Goal: Task Accomplishment & Management: Manage account settings

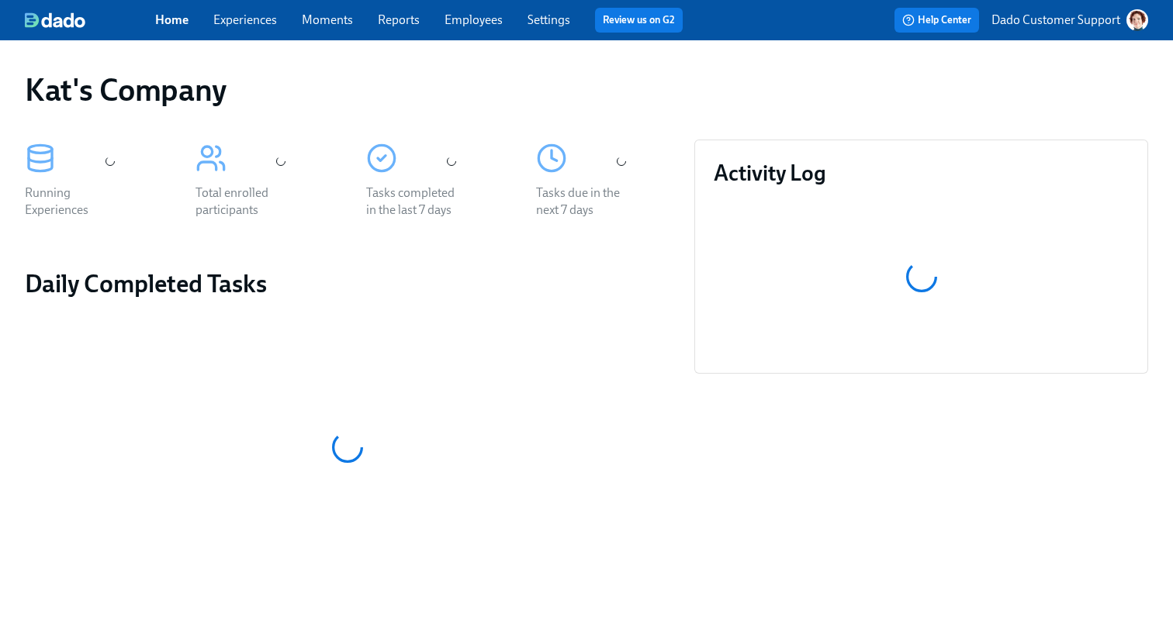
click at [235, 22] on link "Experiences" at bounding box center [245, 19] width 64 height 15
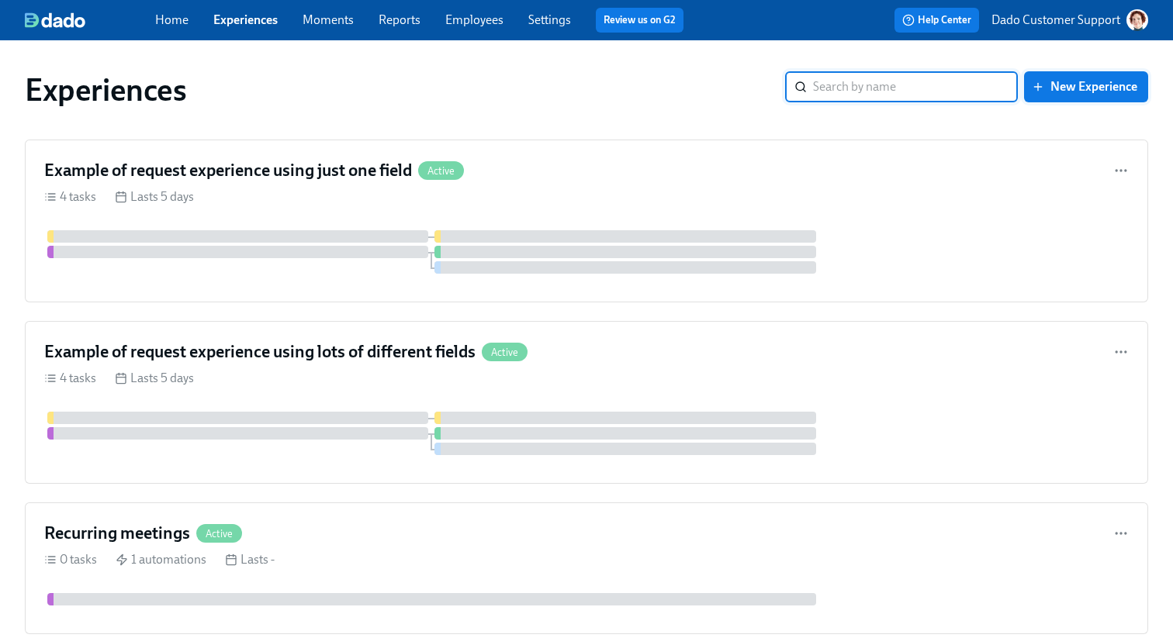
click at [1085, 85] on span "New Experience" at bounding box center [1086, 87] width 102 height 16
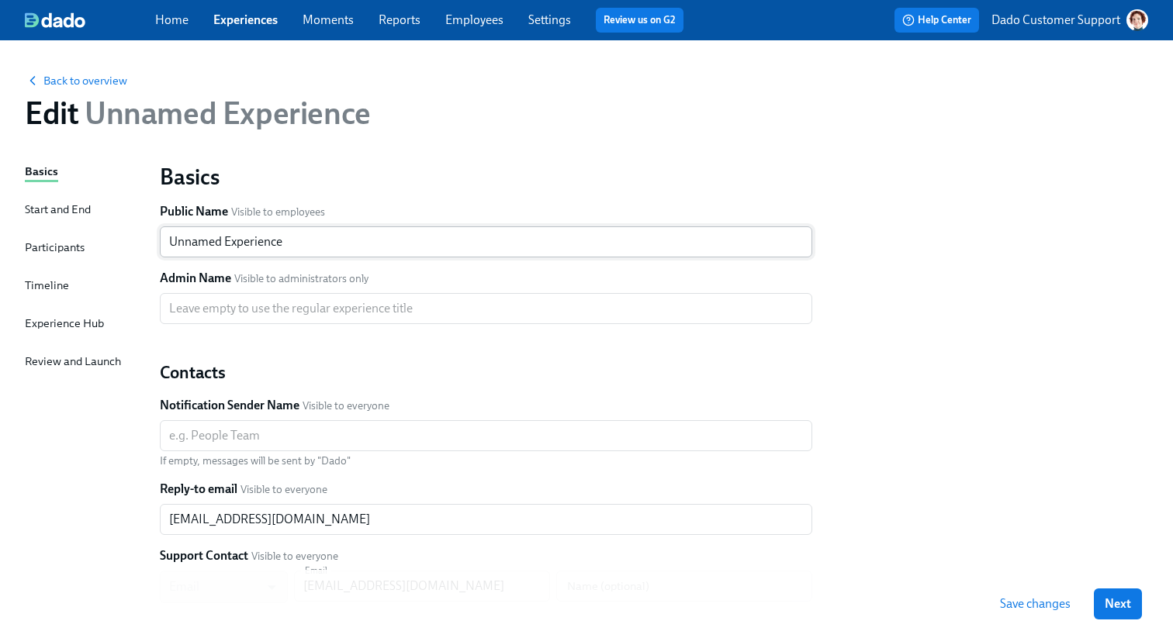
click at [287, 244] on input "Unnamed Experience" at bounding box center [486, 242] width 652 height 31
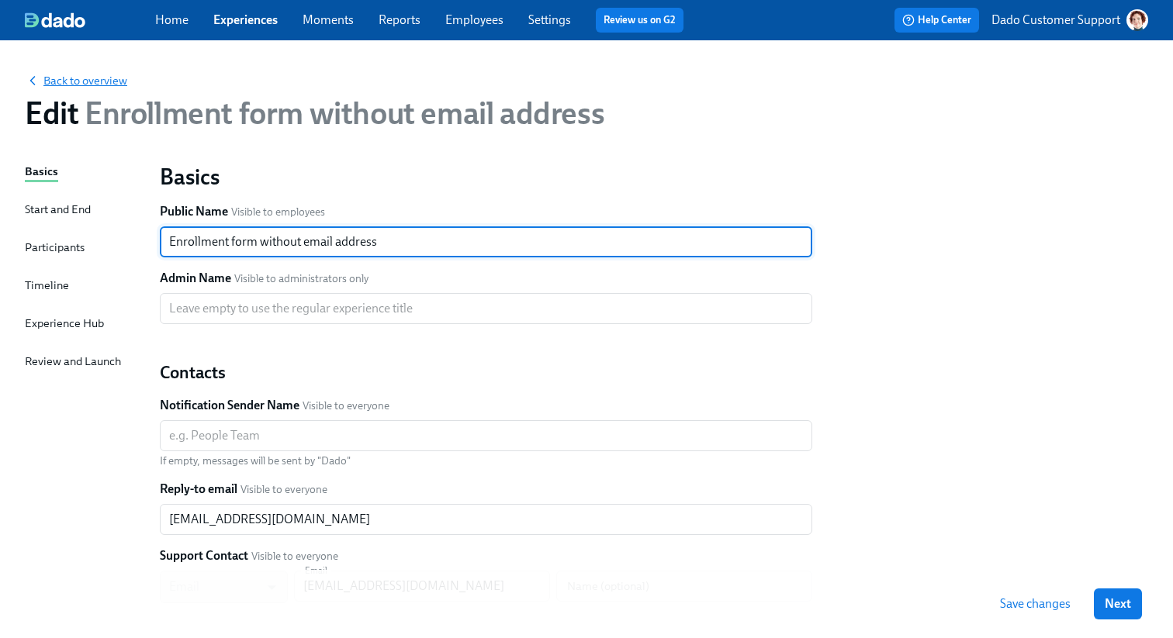
type input "Enrollment form without email address"
click at [65, 74] on span "Back to overview" at bounding box center [76, 81] width 102 height 16
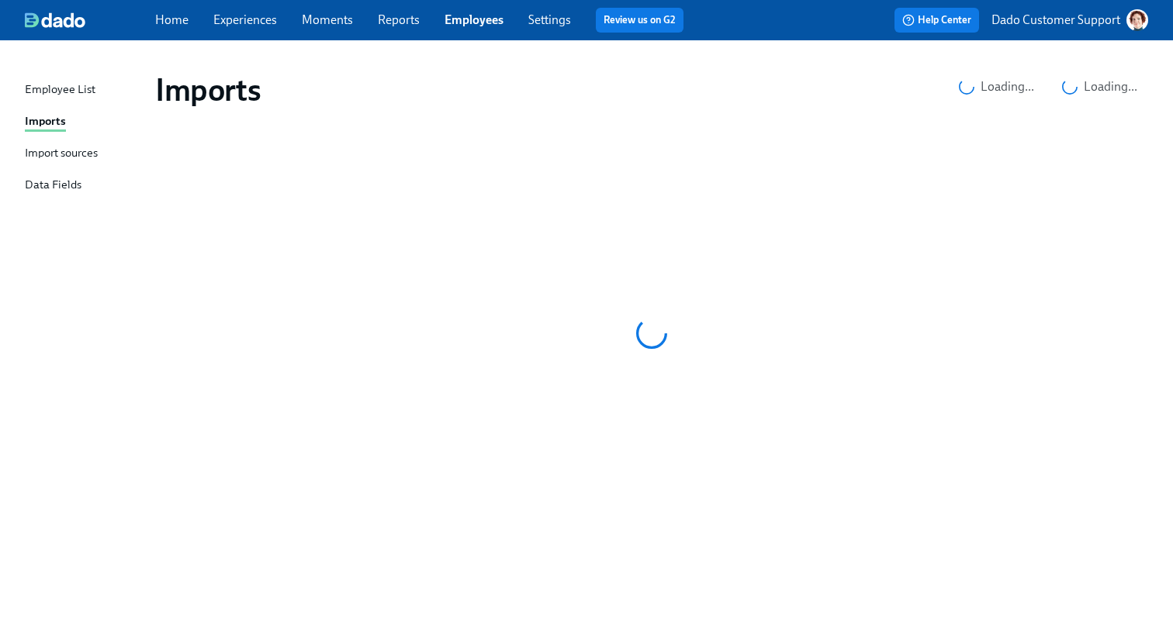
click at [73, 157] on div "Import sources" at bounding box center [61, 153] width 73 height 19
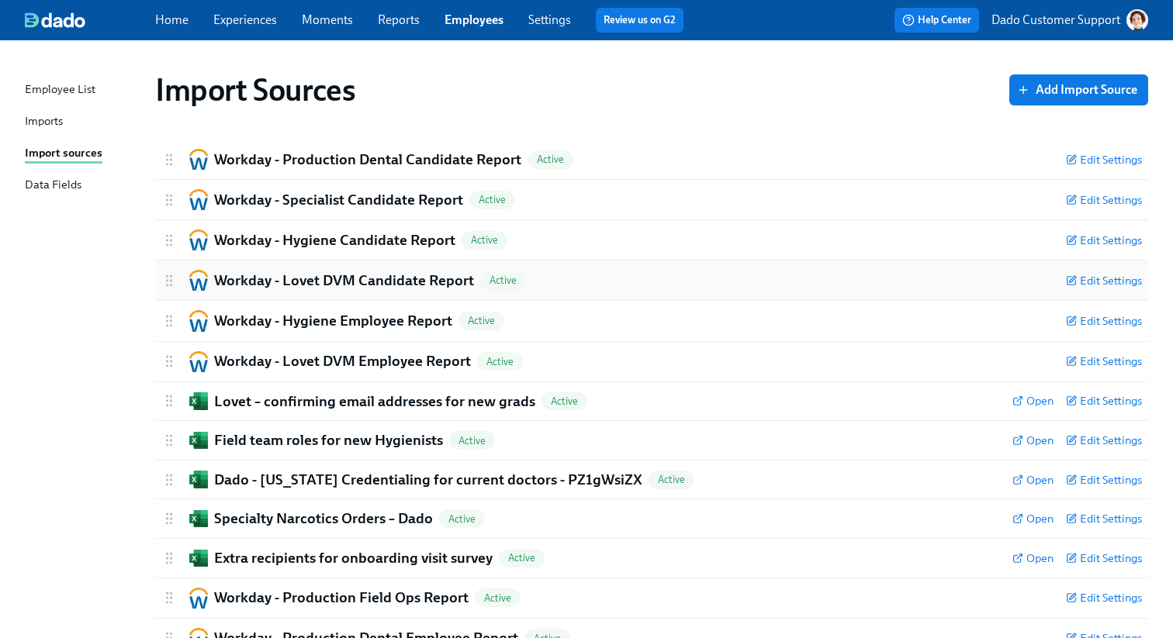
click at [282, 273] on h2 "Workday - Lovet DVM Candidate Report" at bounding box center [344, 281] width 260 height 20
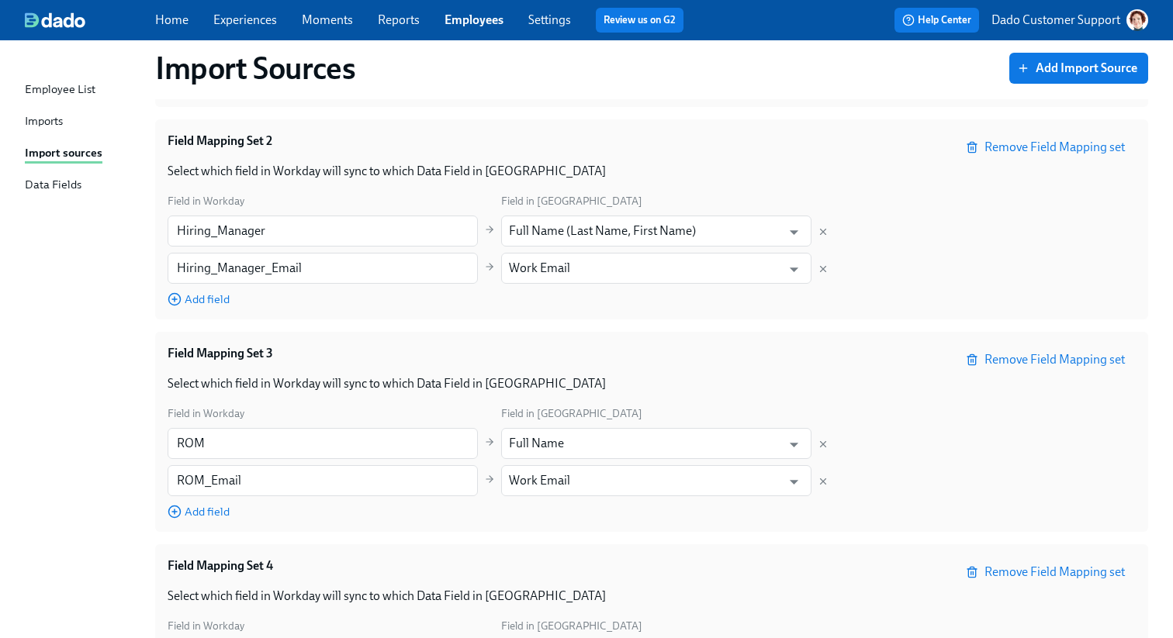
scroll to position [1250, 0]
click at [481, 21] on link "Employees" at bounding box center [474, 19] width 59 height 15
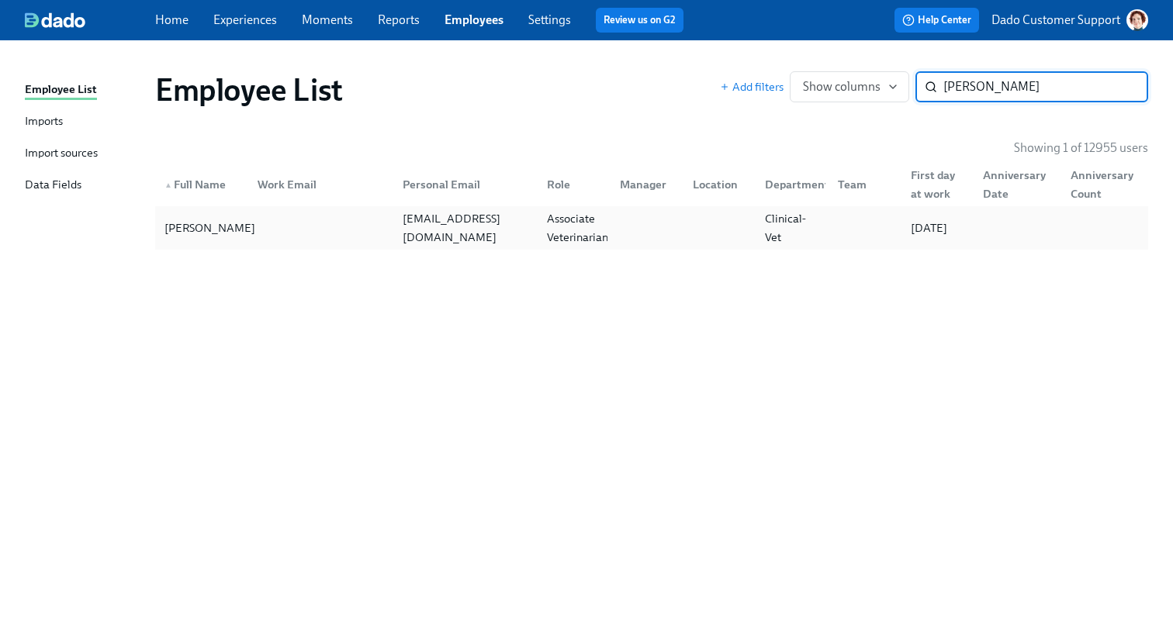
type input "Lindsay Woods"
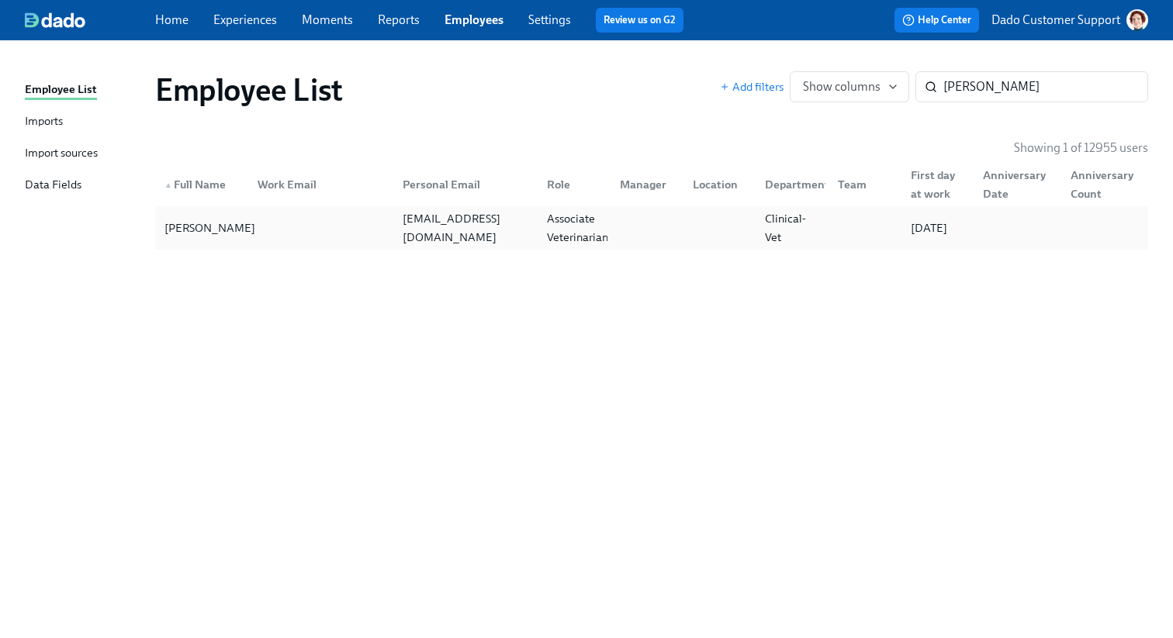
click at [238, 228] on div "Lindsay Woods" at bounding box center [209, 228] width 103 height 19
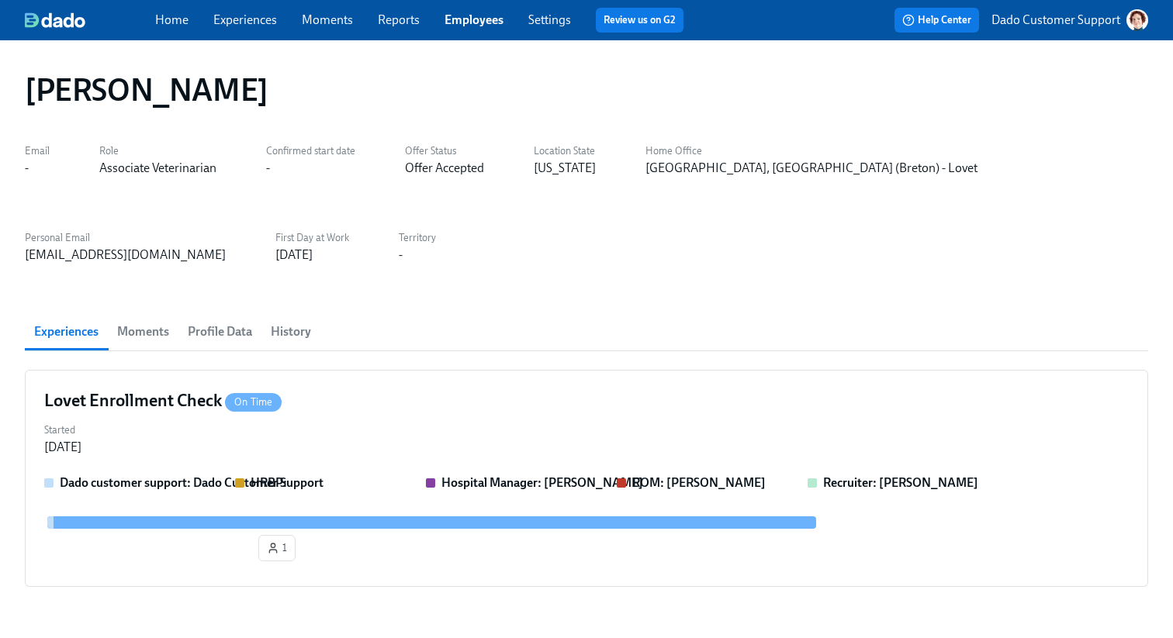
click at [212, 317] on button "Profile Data" at bounding box center [219, 331] width 83 height 37
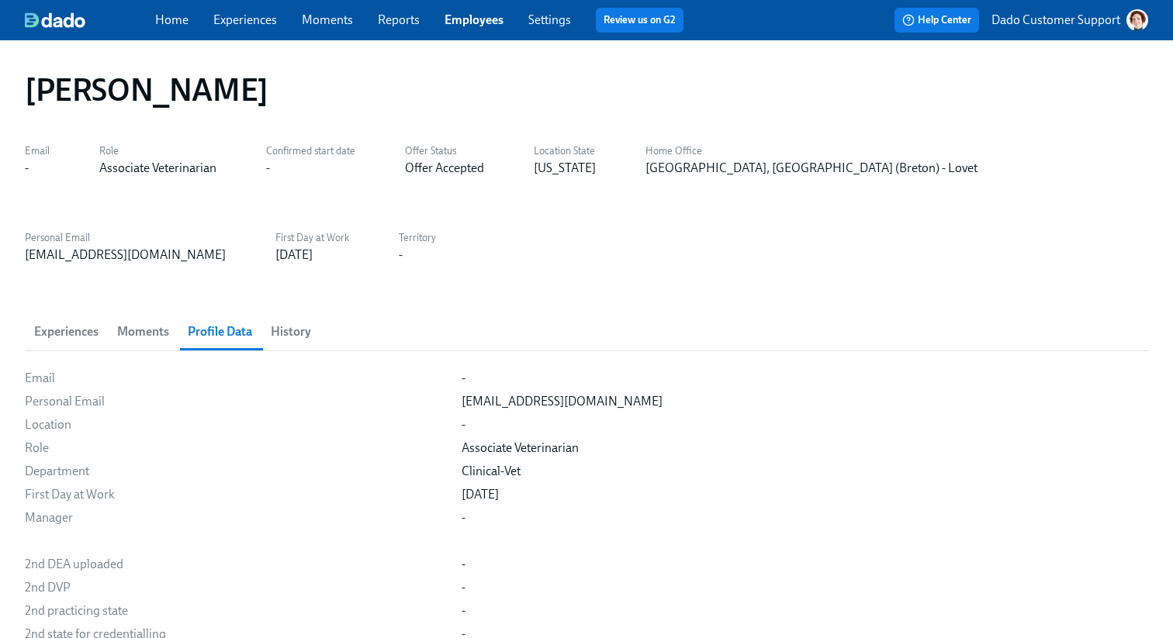
click at [285, 332] on span "History" at bounding box center [291, 332] width 40 height 22
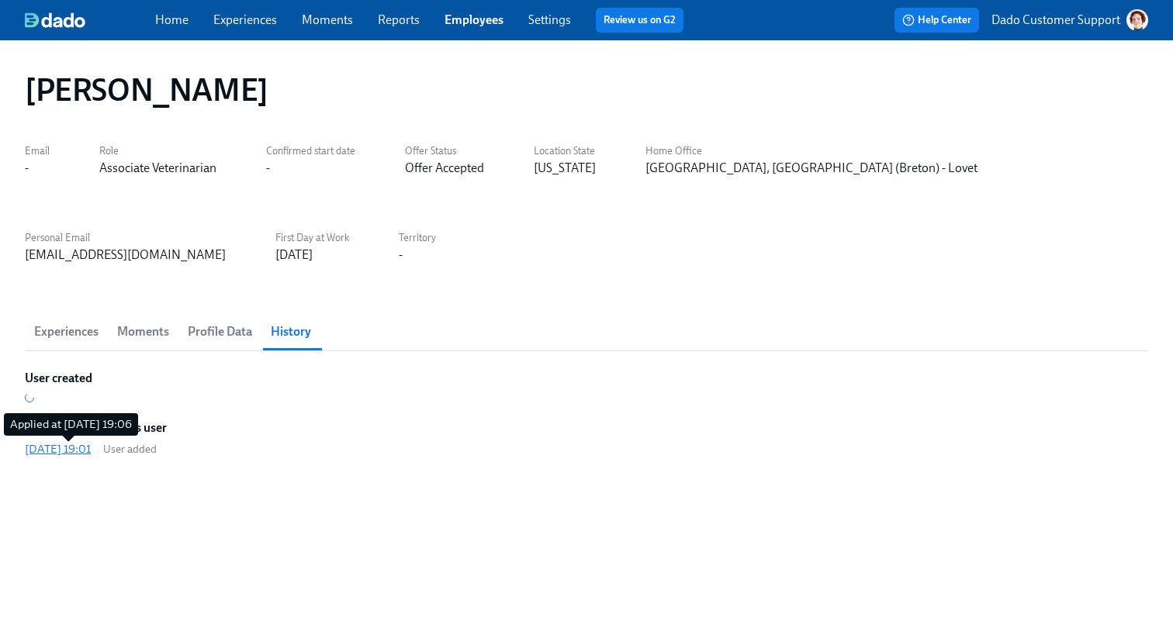
click at [43, 448] on div "2025/10/13 19:01" at bounding box center [58, 449] width 66 height 16
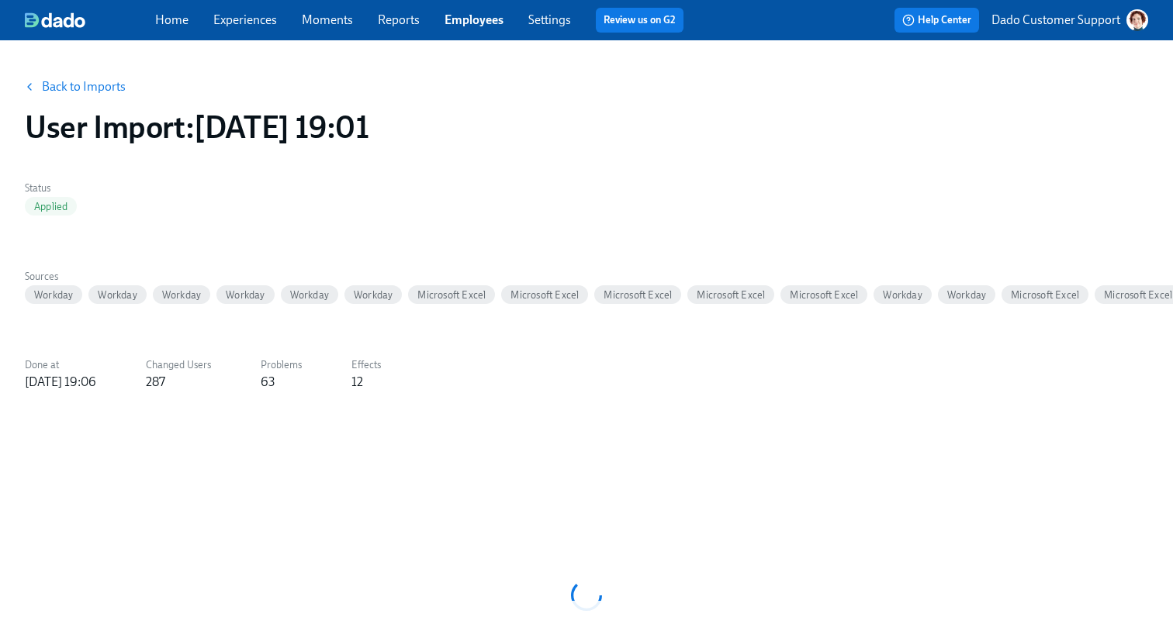
scroll to position [200, 0]
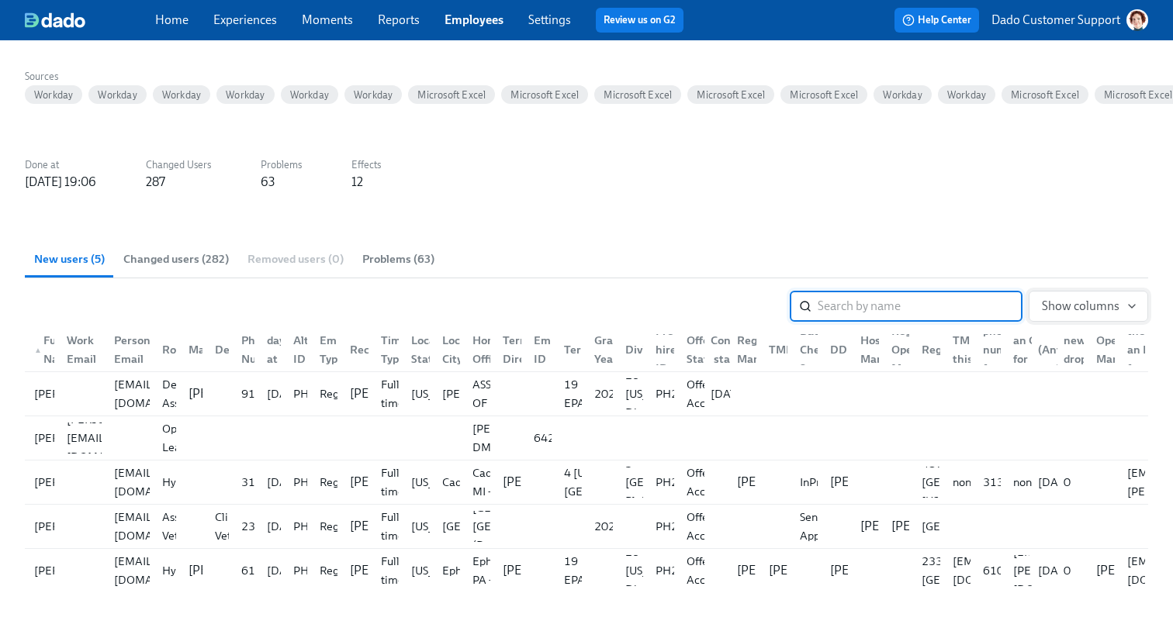
click at [1113, 313] on span "Show columns" at bounding box center [1088, 307] width 93 height 16
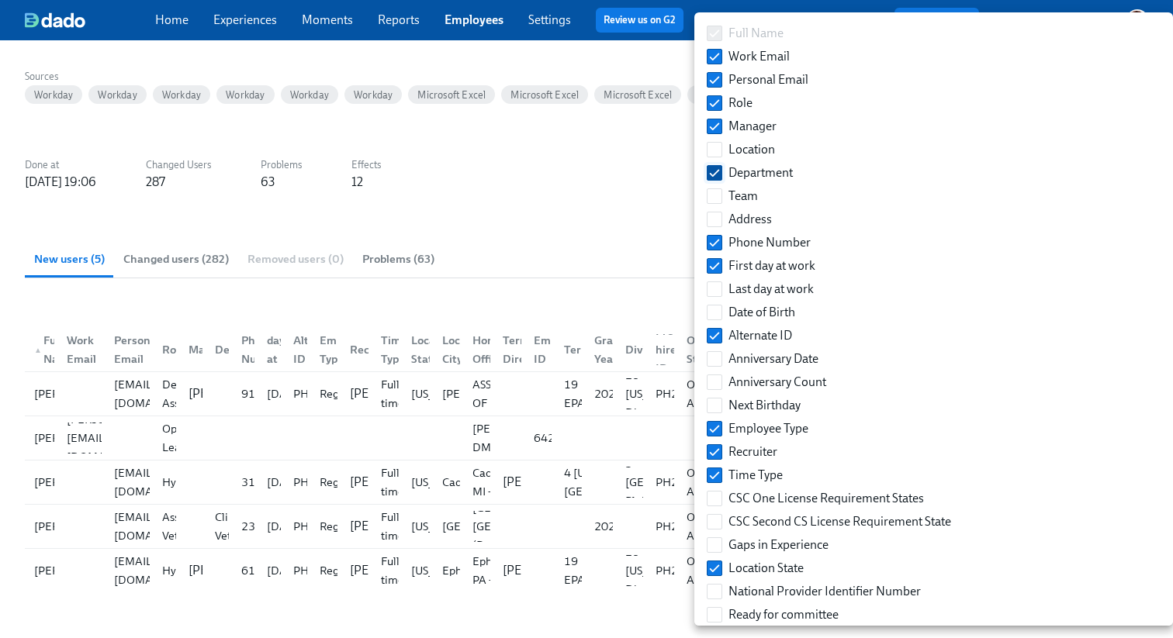
click at [714, 171] on input "Department" at bounding box center [714, 173] width 14 height 14
checkbox input "false"
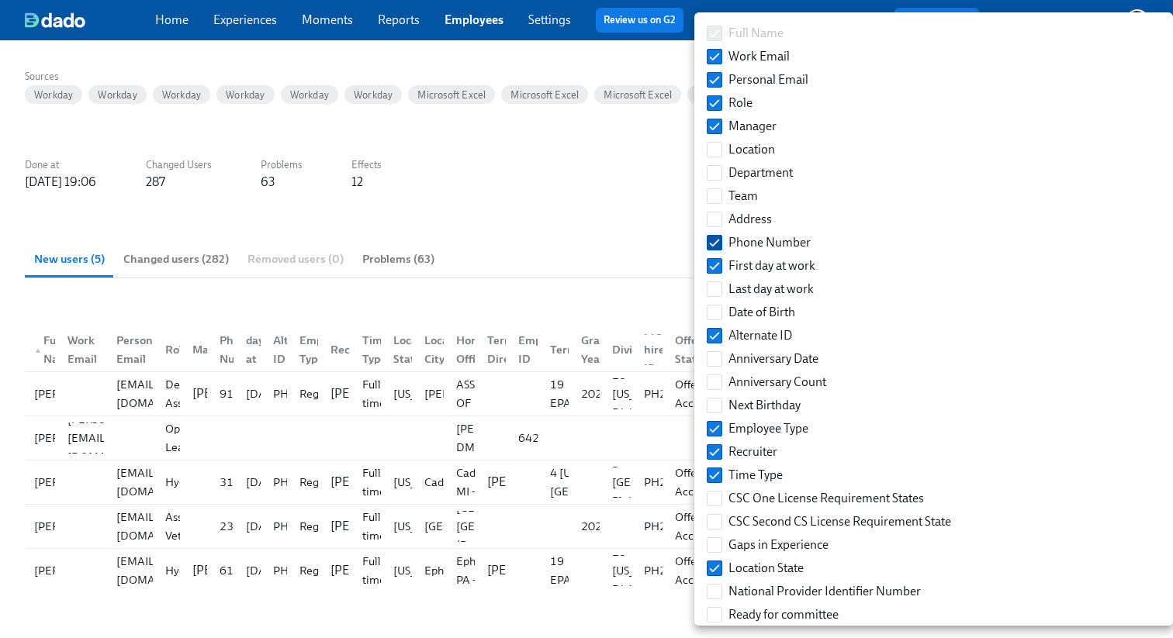
click at [714, 242] on input "Phone Number" at bounding box center [714, 243] width 14 height 14
checkbox input "false"
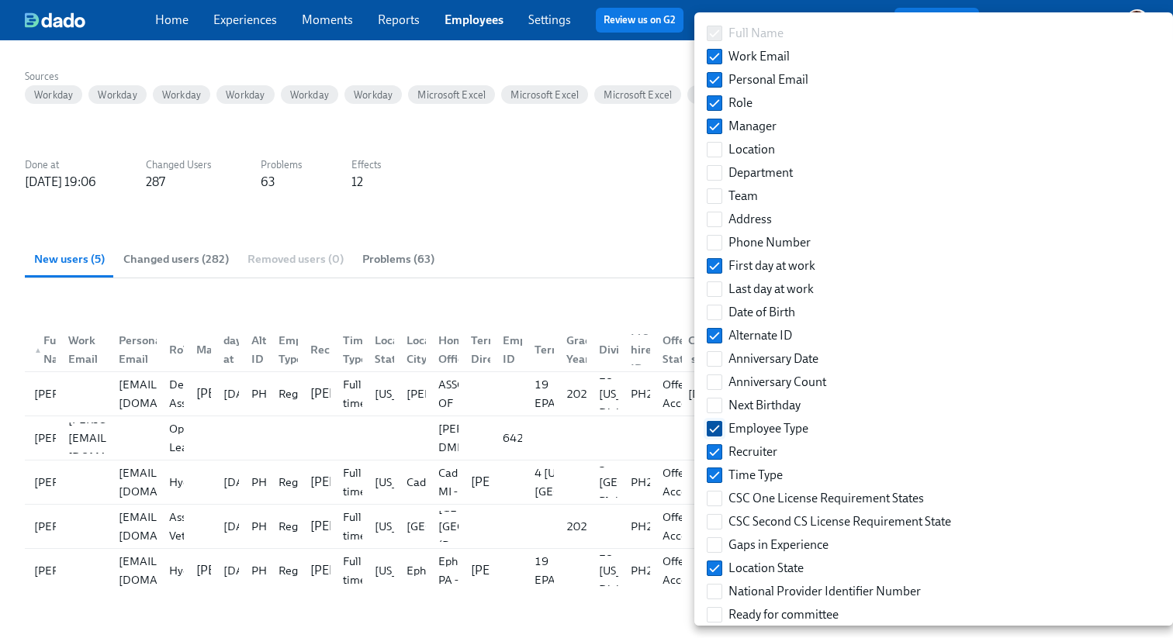
click at [717, 433] on input "Employee Type" at bounding box center [714, 429] width 14 height 14
checkbox input "false"
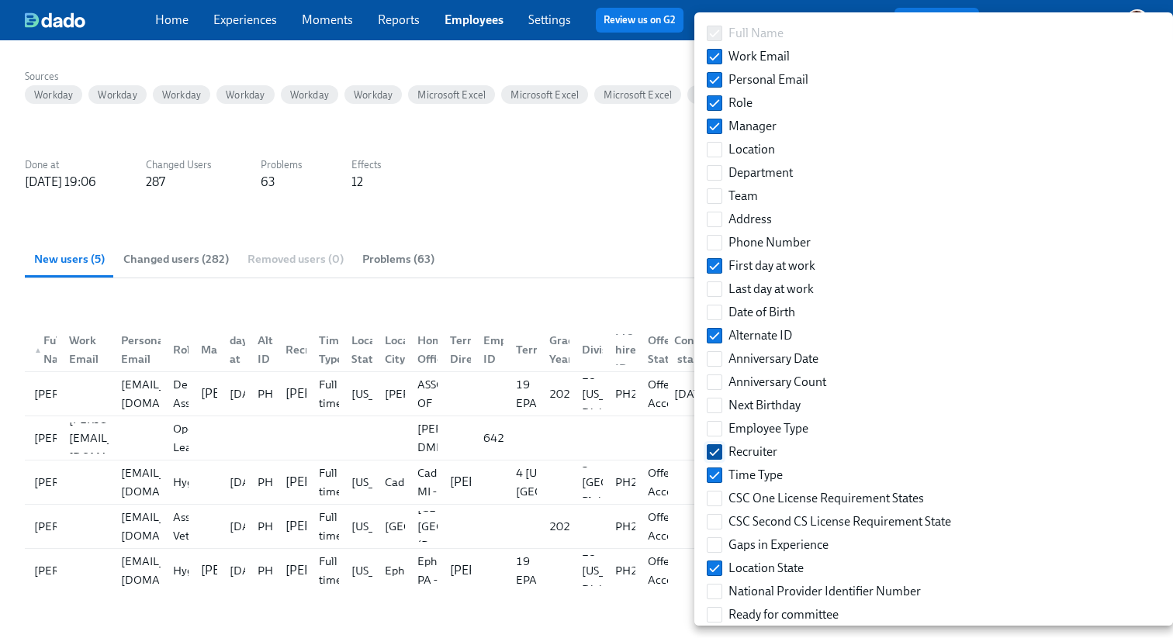
click at [716, 451] on input "Recruiter" at bounding box center [714, 452] width 14 height 14
checkbox input "false"
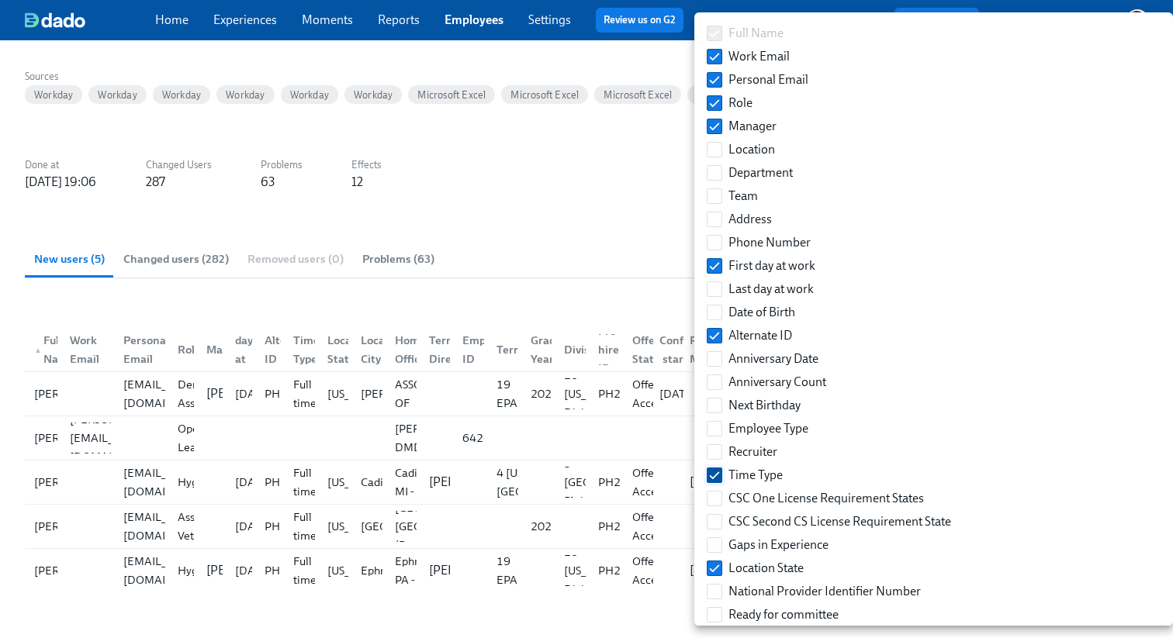
click at [716, 469] on input "Time Type" at bounding box center [714, 476] width 14 height 14
checkbox input "false"
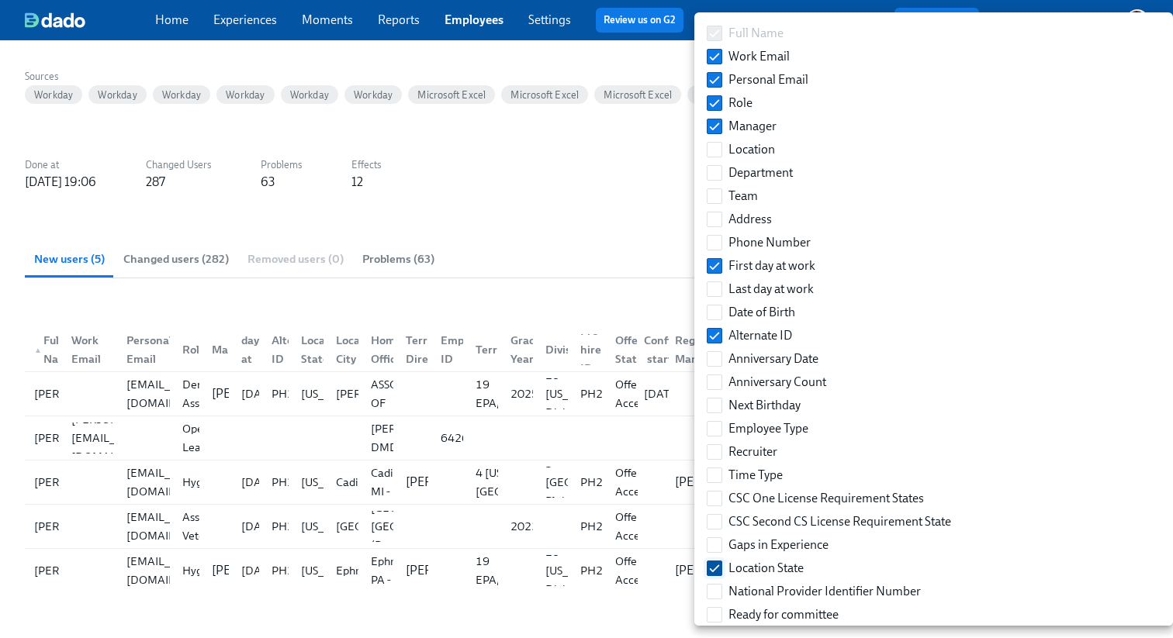
click at [713, 570] on input "Location State" at bounding box center [714, 569] width 14 height 14
checkbox input "false"
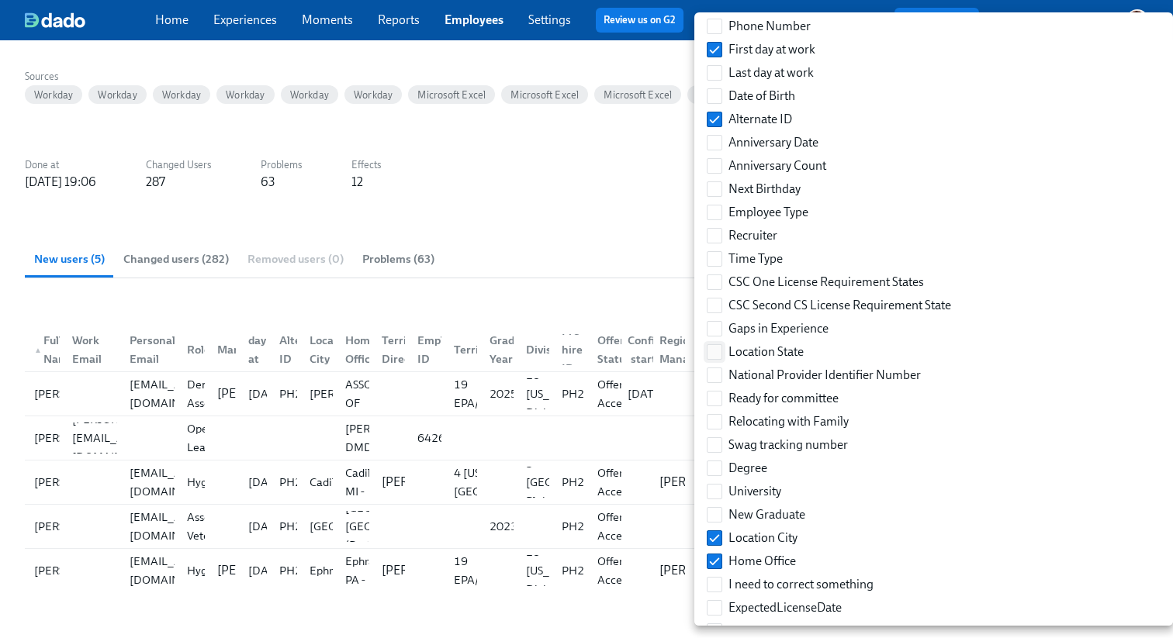
scroll to position [228, 0]
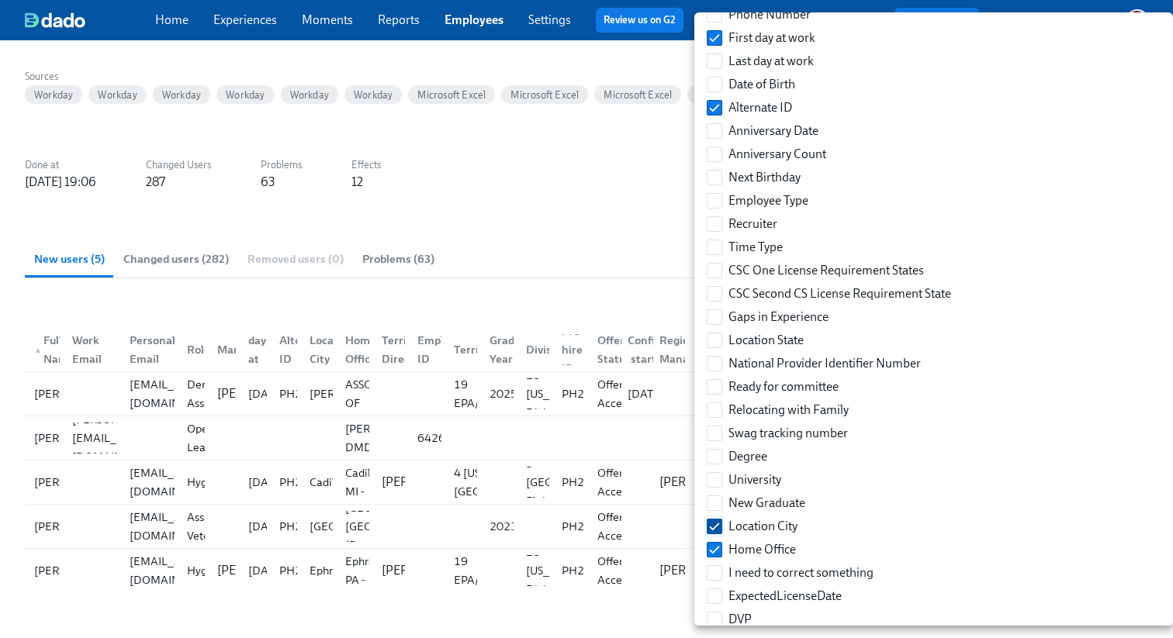
click at [715, 524] on input "Location City" at bounding box center [714, 527] width 14 height 14
checkbox input "false"
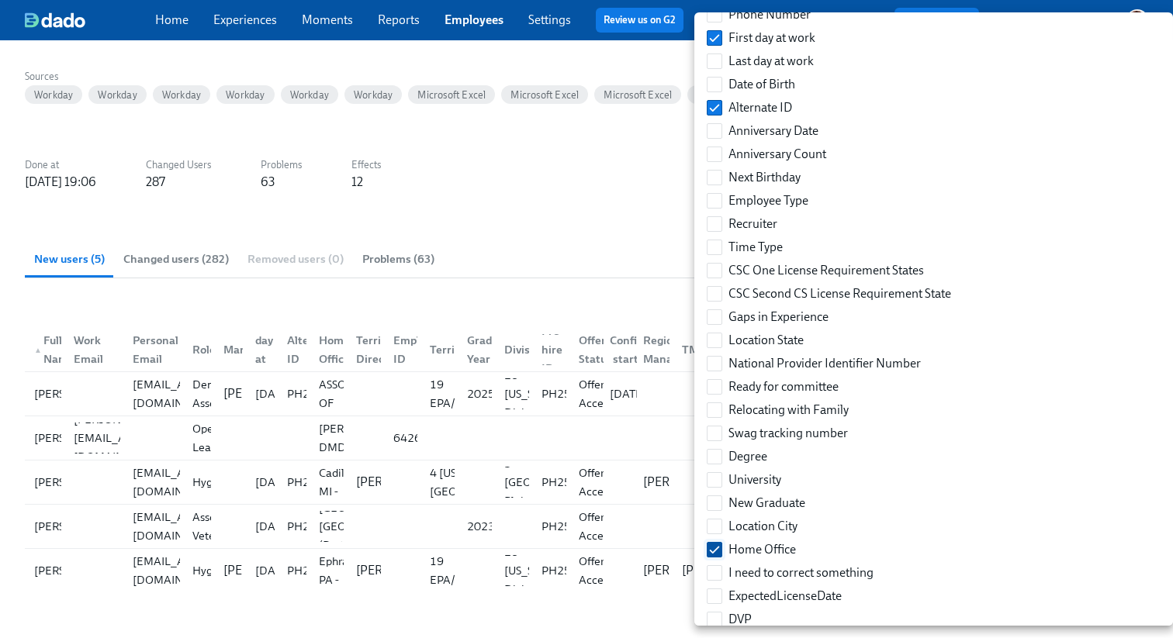
click at [715, 539] on label "Home Office" at bounding box center [752, 549] width 102 height 23
click at [715, 543] on input "Home Office" at bounding box center [714, 550] width 14 height 14
checkbox input "false"
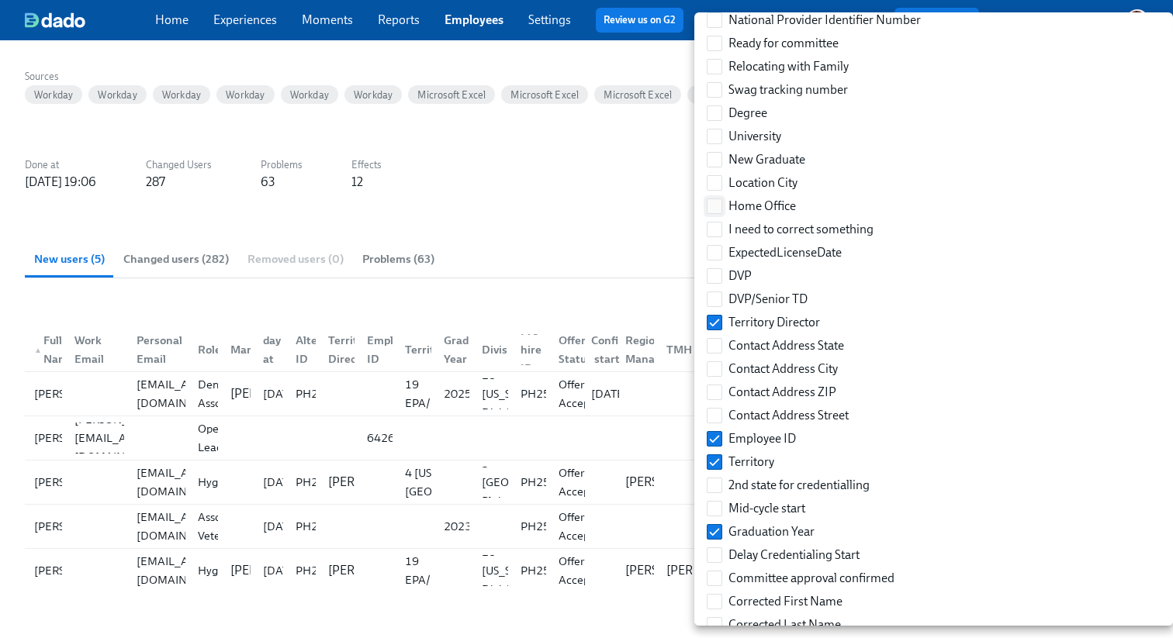
scroll to position [618, 0]
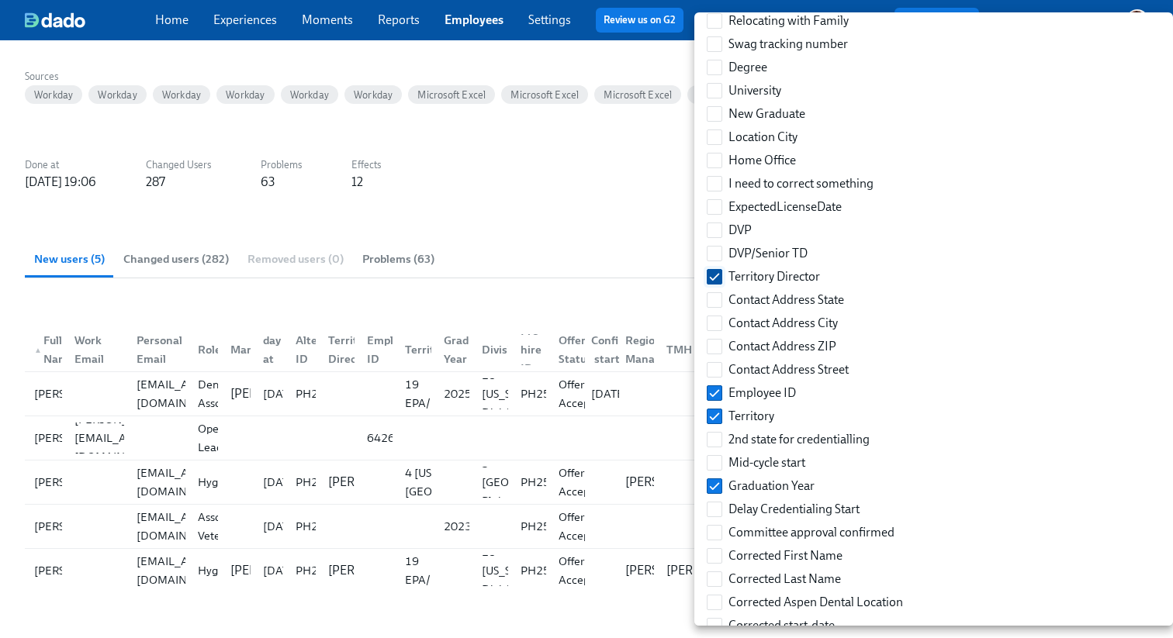
click at [709, 276] on input "Territory Director" at bounding box center [714, 277] width 14 height 14
checkbox input "false"
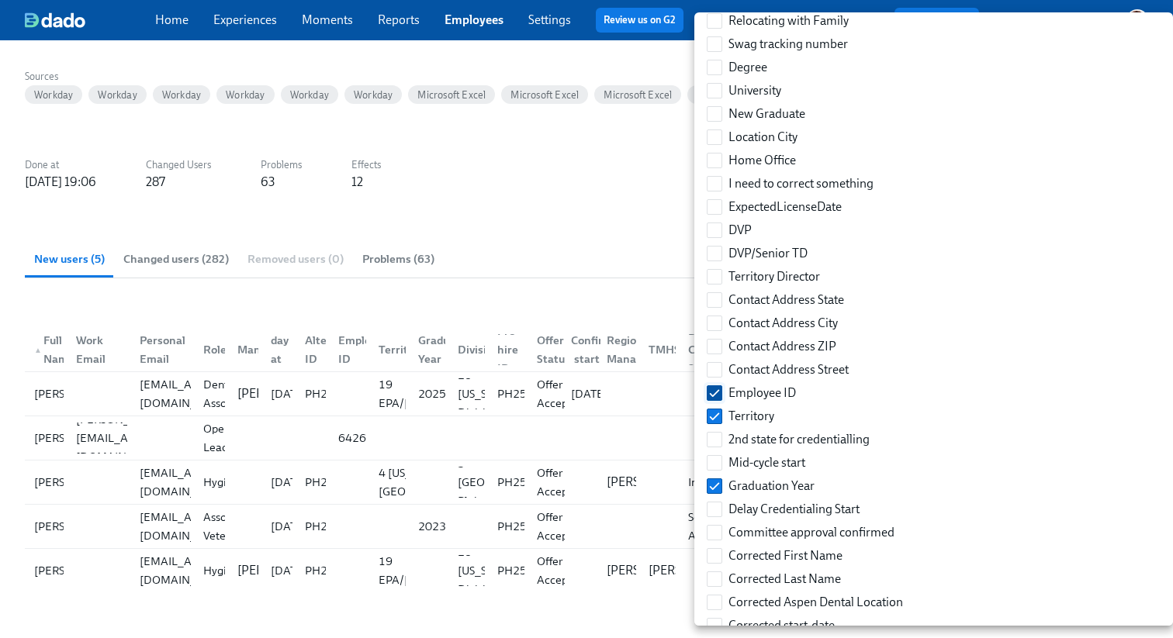
click at [714, 398] on input "Employee ID" at bounding box center [714, 393] width 14 height 14
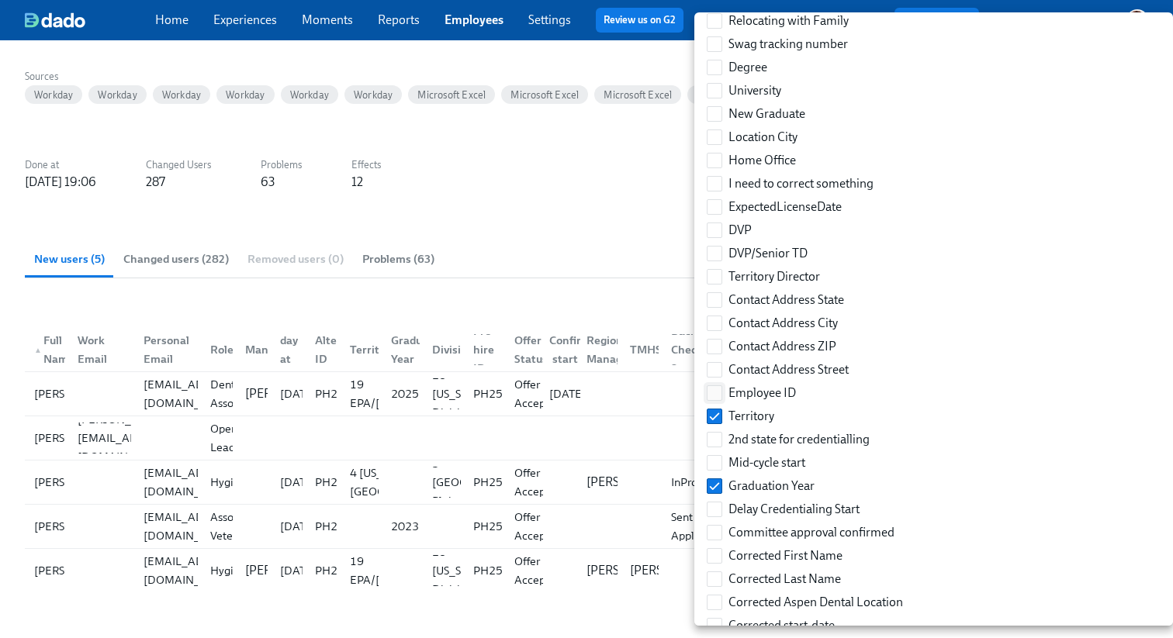
click at [714, 398] on input "Employee ID" at bounding box center [714, 393] width 14 height 14
checkbox input "true"
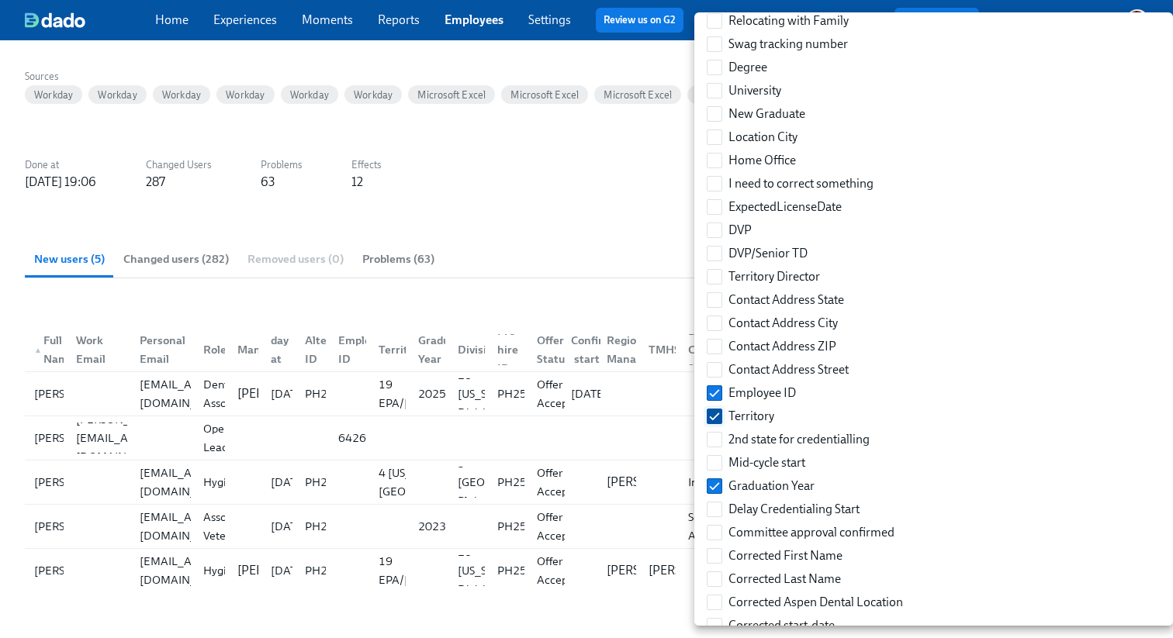
click at [714, 416] on input "Territory" at bounding box center [714, 417] width 14 height 14
checkbox input "false"
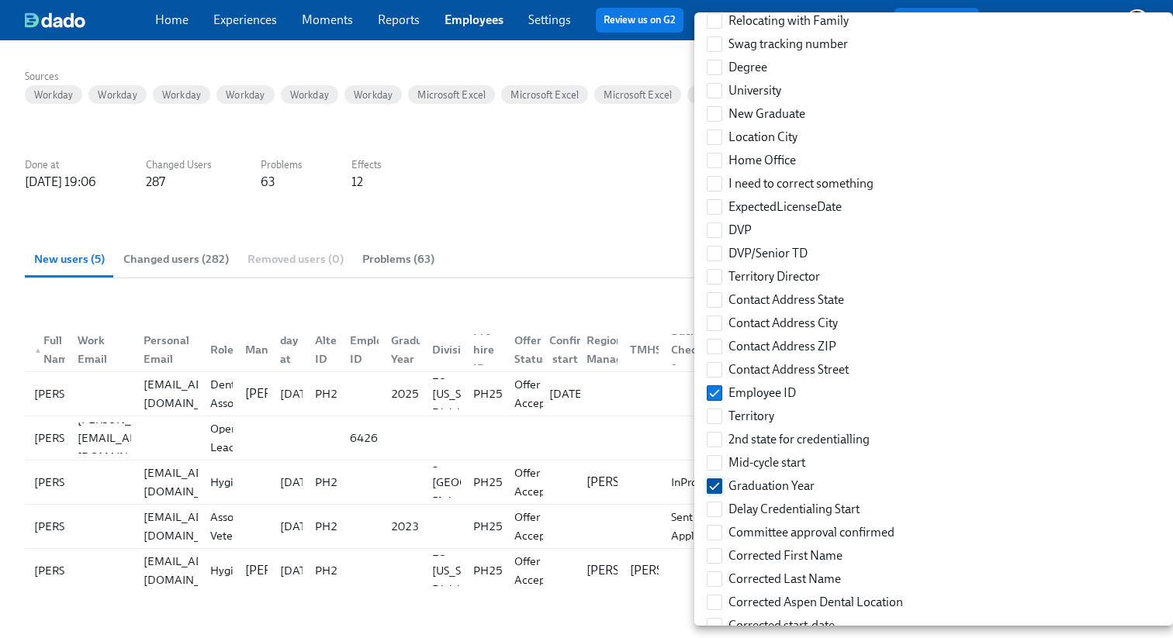
click at [714, 492] on input "Graduation Year" at bounding box center [714, 486] width 14 height 14
checkbox input "false"
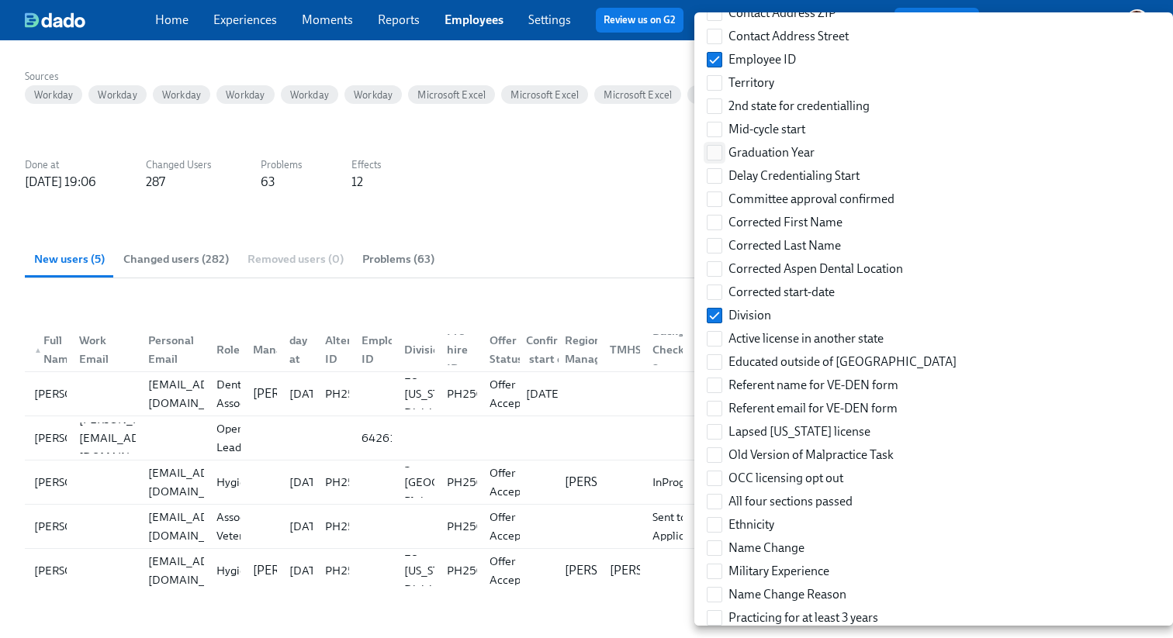
scroll to position [1154, 0]
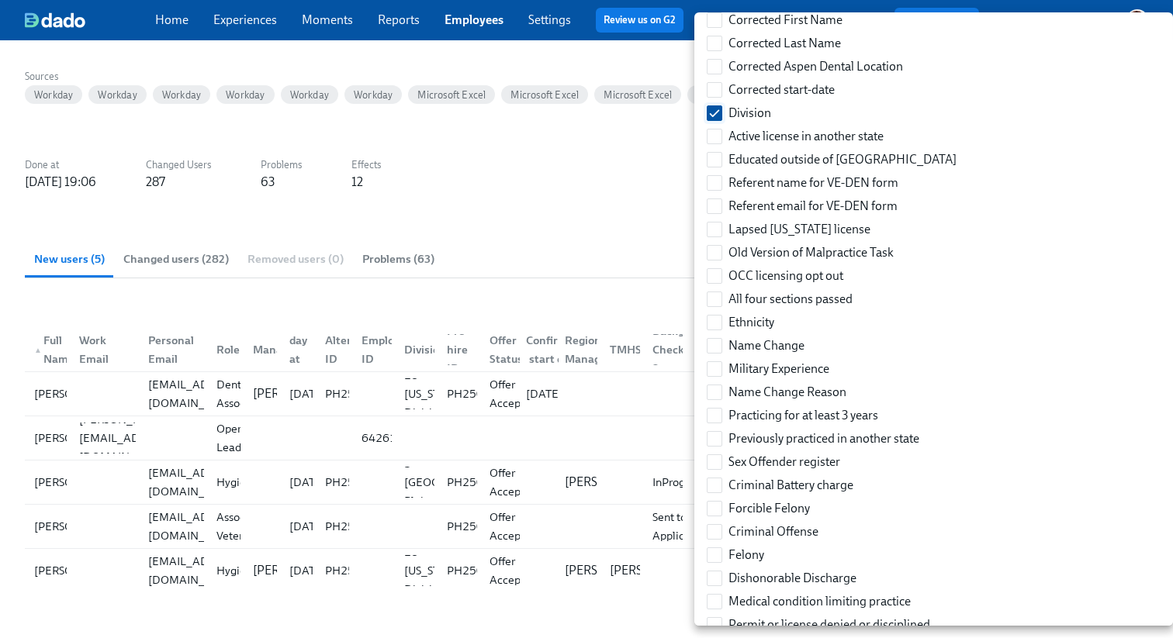
click at [722, 112] on label "Division" at bounding box center [739, 113] width 77 height 23
click at [721, 112] on input "Division" at bounding box center [714, 113] width 14 height 14
checkbox input "false"
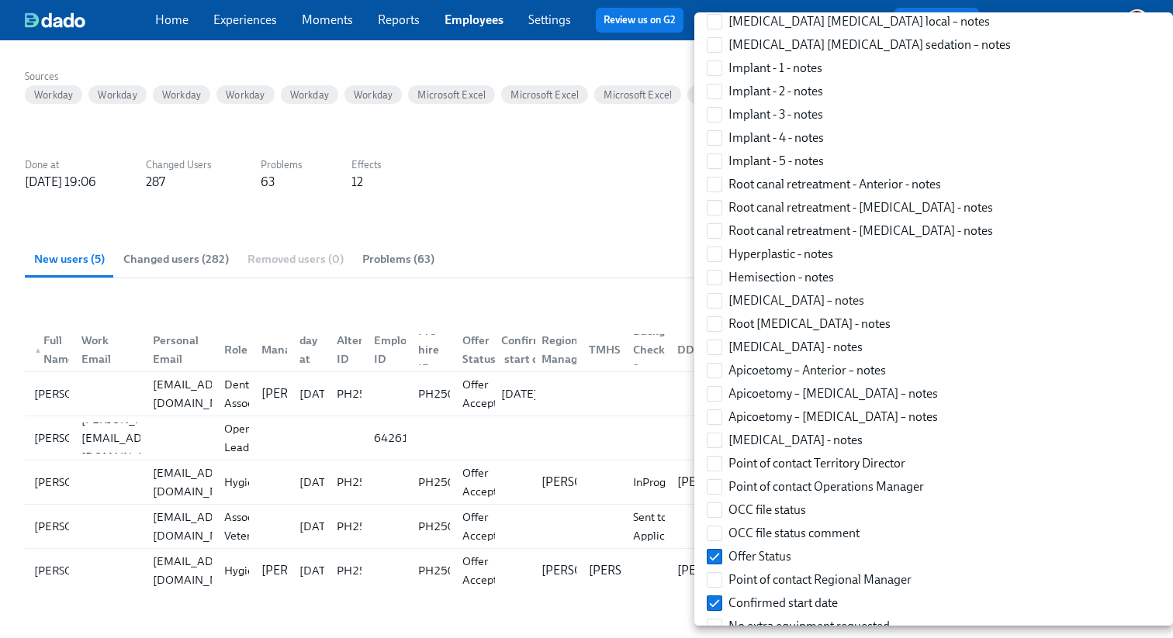
scroll to position [7080, 0]
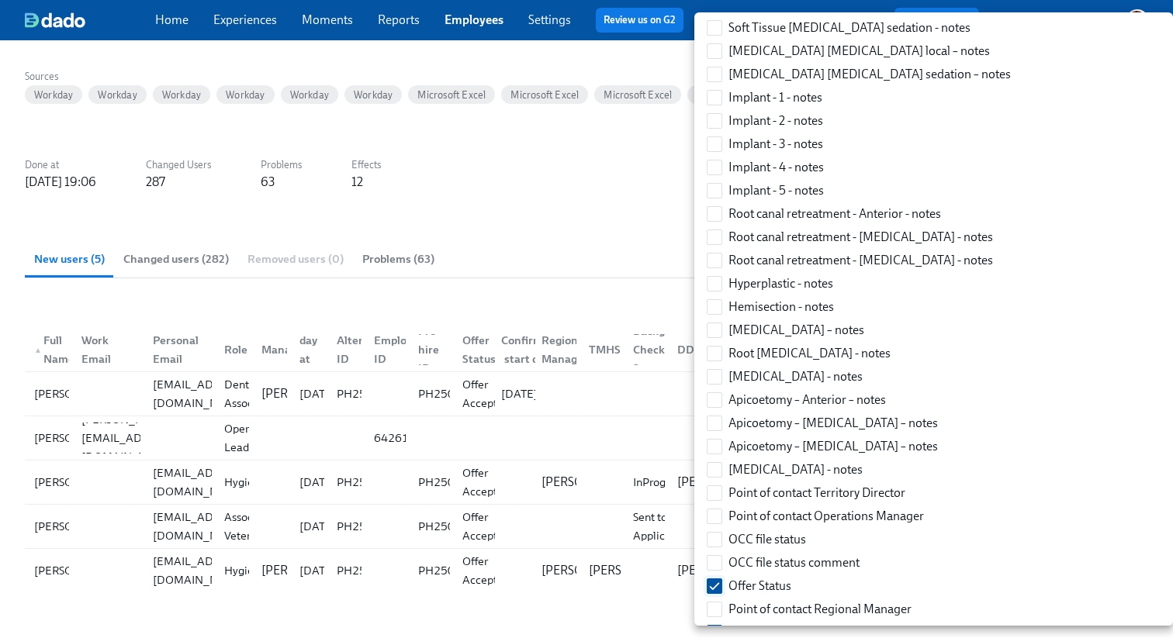
click at [720, 581] on input "Offer Status" at bounding box center [714, 586] width 14 height 14
checkbox input "false"
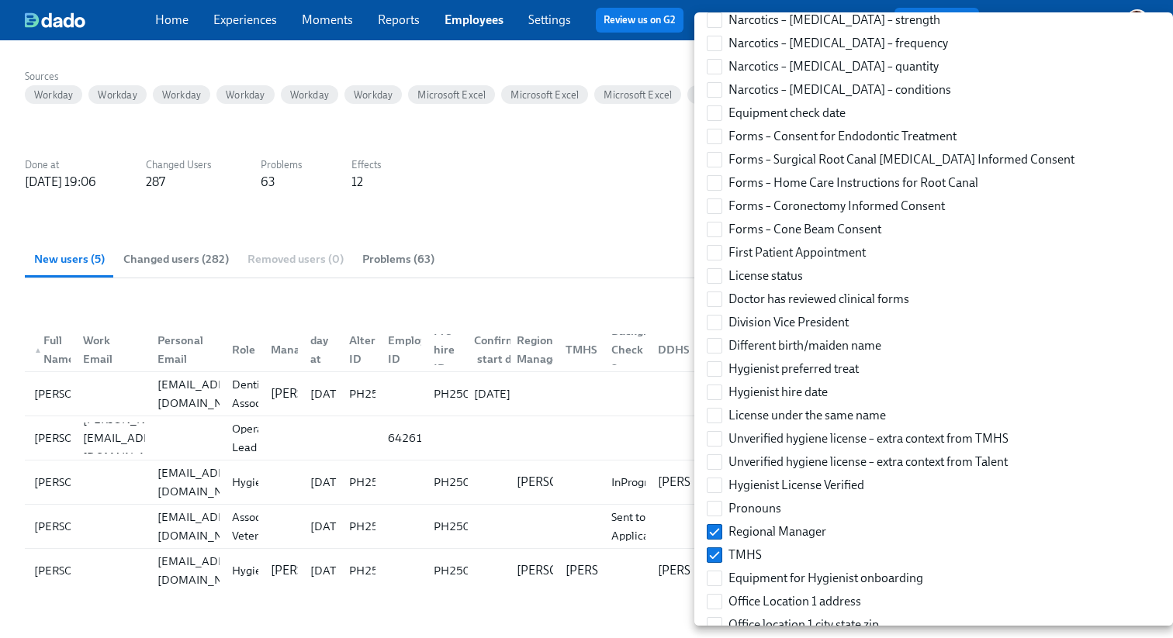
scroll to position [8364, 0]
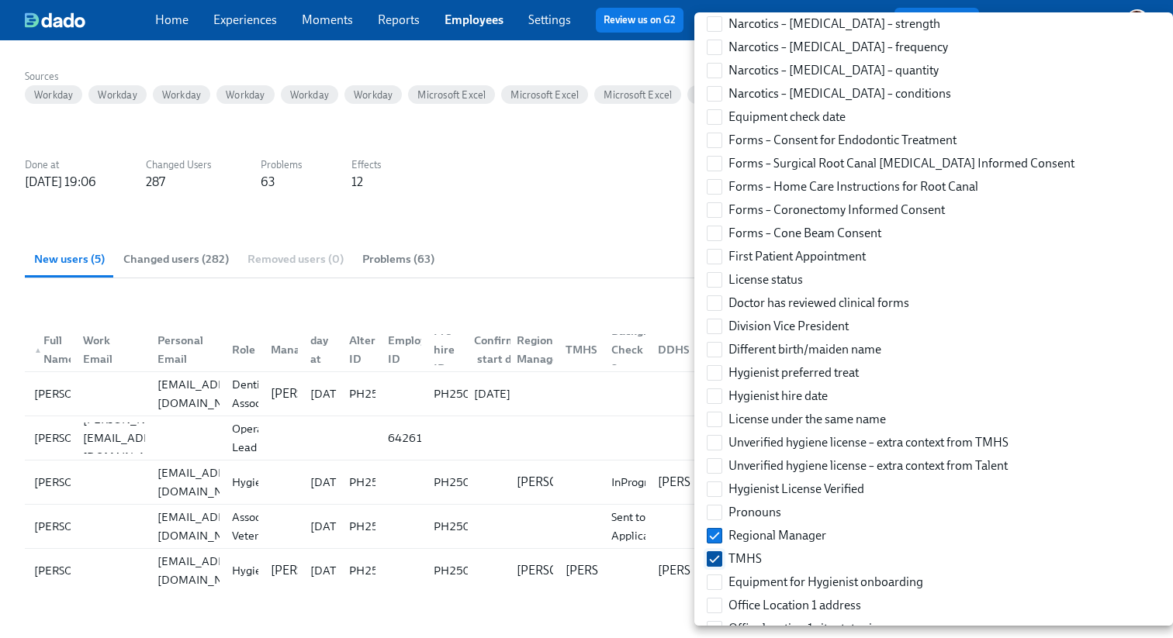
click at [716, 559] on input "TMHS" at bounding box center [714, 559] width 14 height 14
checkbox input "false"
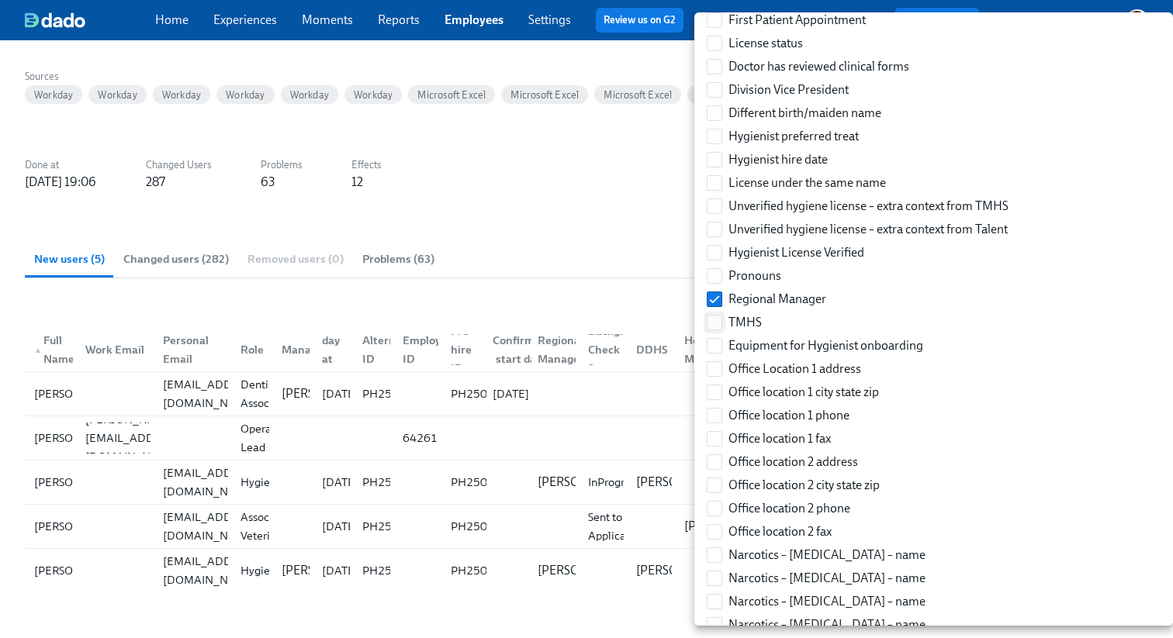
scroll to position [8551, 0]
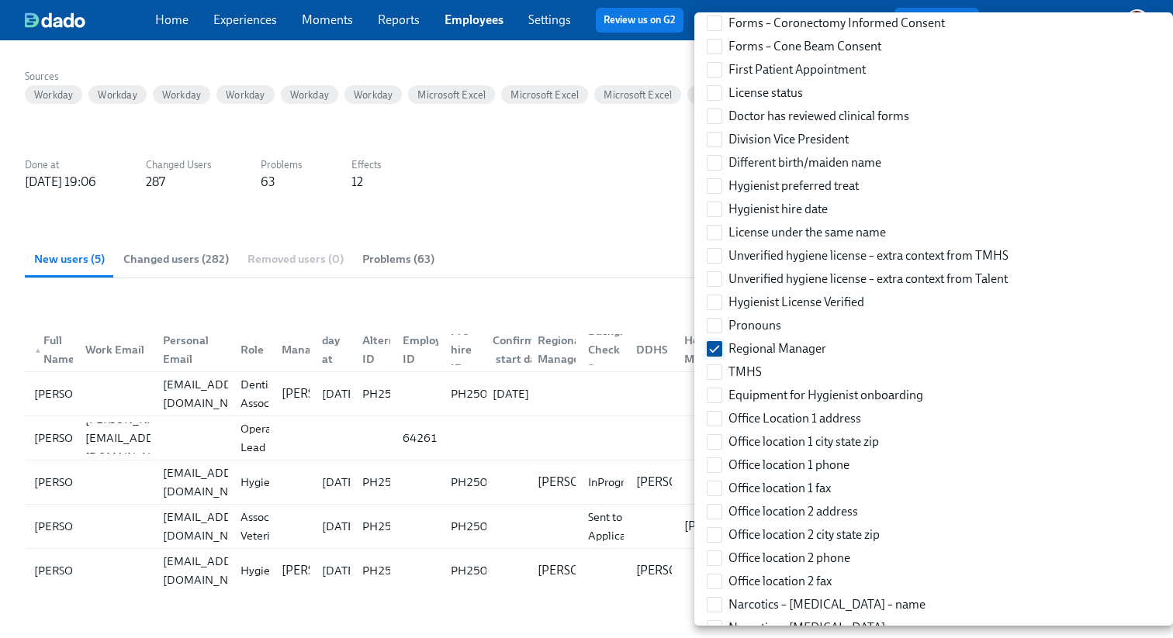
click at [720, 355] on label "Regional Manager" at bounding box center [767, 348] width 132 height 23
click at [720, 355] on input "Regional Manager" at bounding box center [714, 349] width 14 height 14
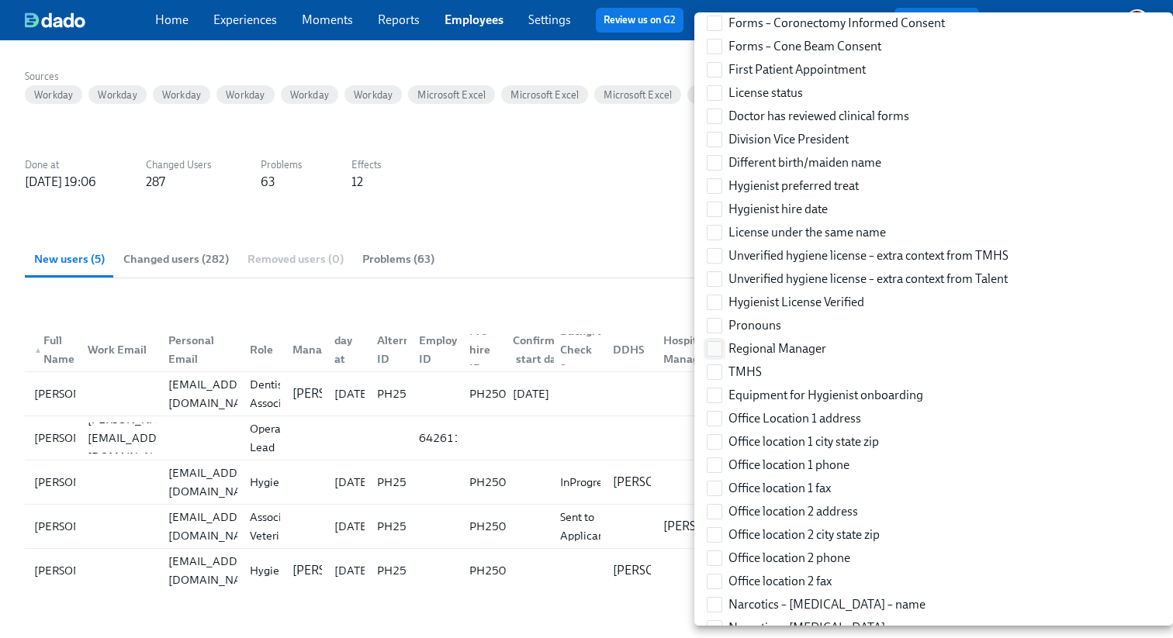
click at [714, 343] on input "Regional Manager" at bounding box center [714, 349] width 14 height 14
checkbox input "true"
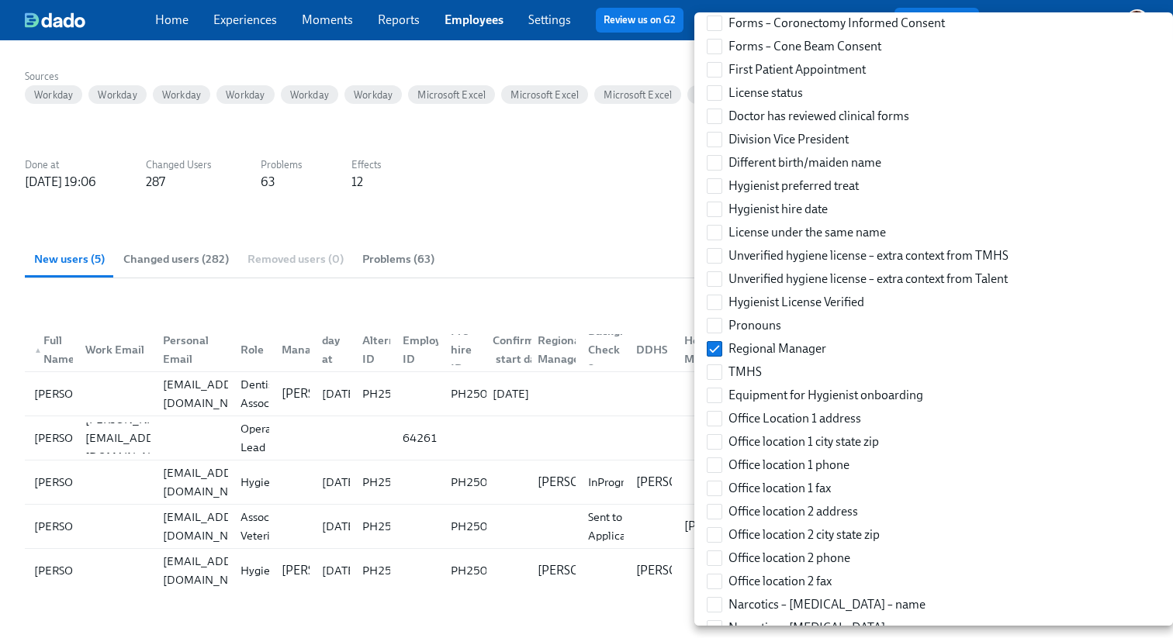
click at [588, 192] on div at bounding box center [586, 319] width 1173 height 638
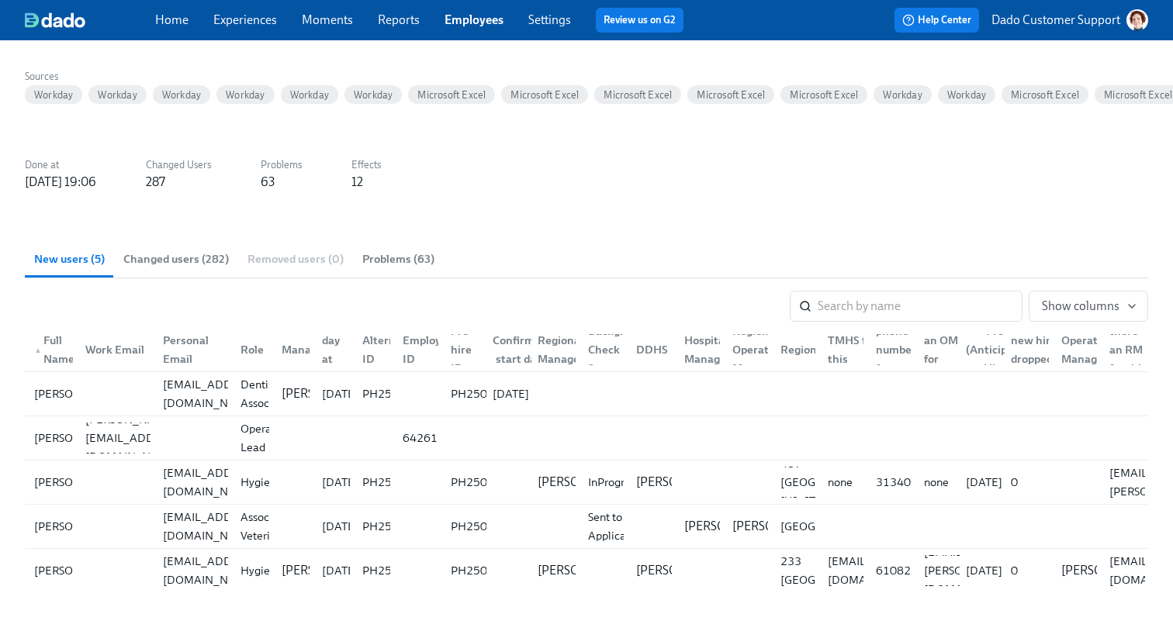
click at [460, 17] on link "Employees" at bounding box center [474, 19] width 59 height 15
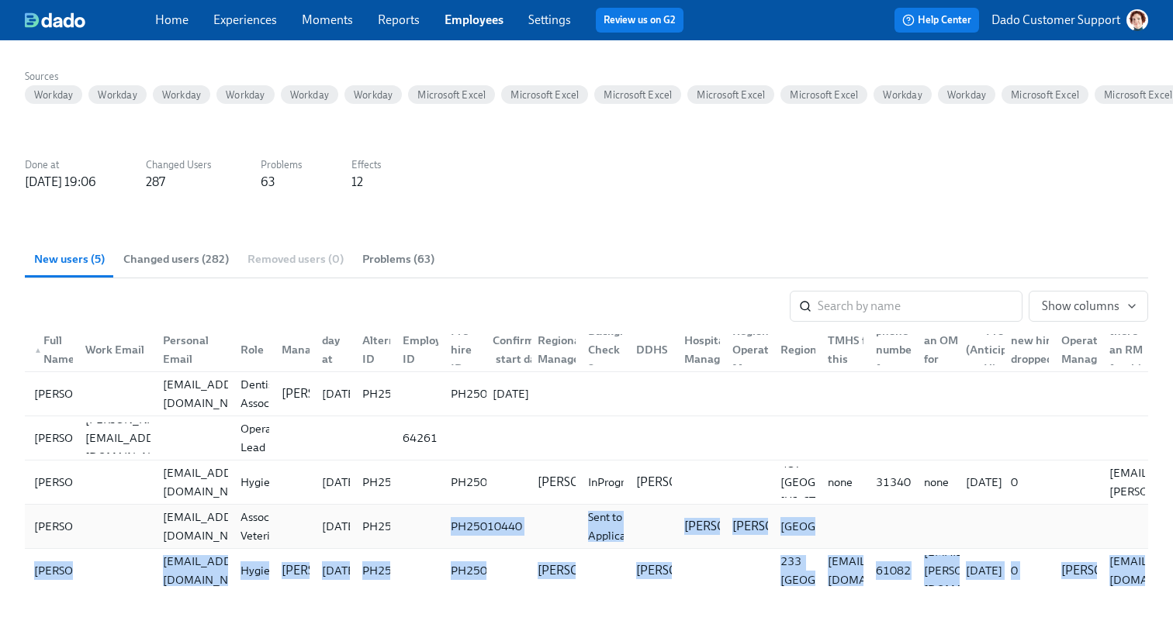
scroll to position [823, 0]
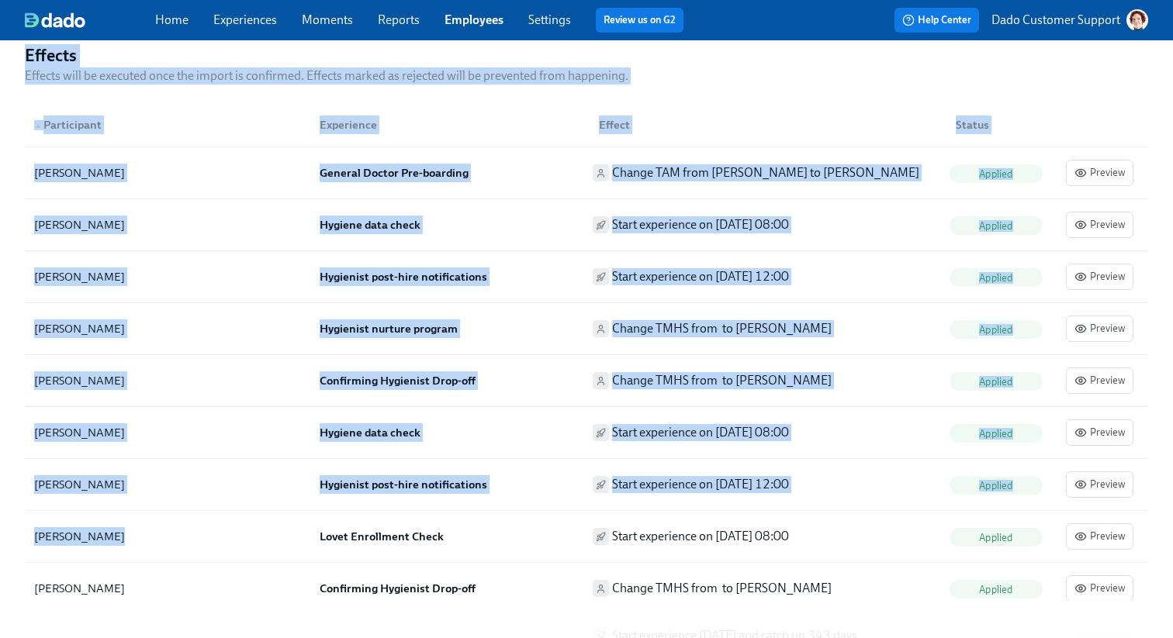
copy div "PH25010440 Sent to Applicant McKenzie Muller Ashlie Singleton East Region Katie…"
drag, startPoint x: 451, startPoint y: 524, endPoint x: 527, endPoint y: 524, distance: 76.0
click at [527, 524] on div "Back to Imports User Import : 2025/10/13 19:01 Status Applied Sources Workday W…" at bounding box center [586, 69] width 1123 height 1666
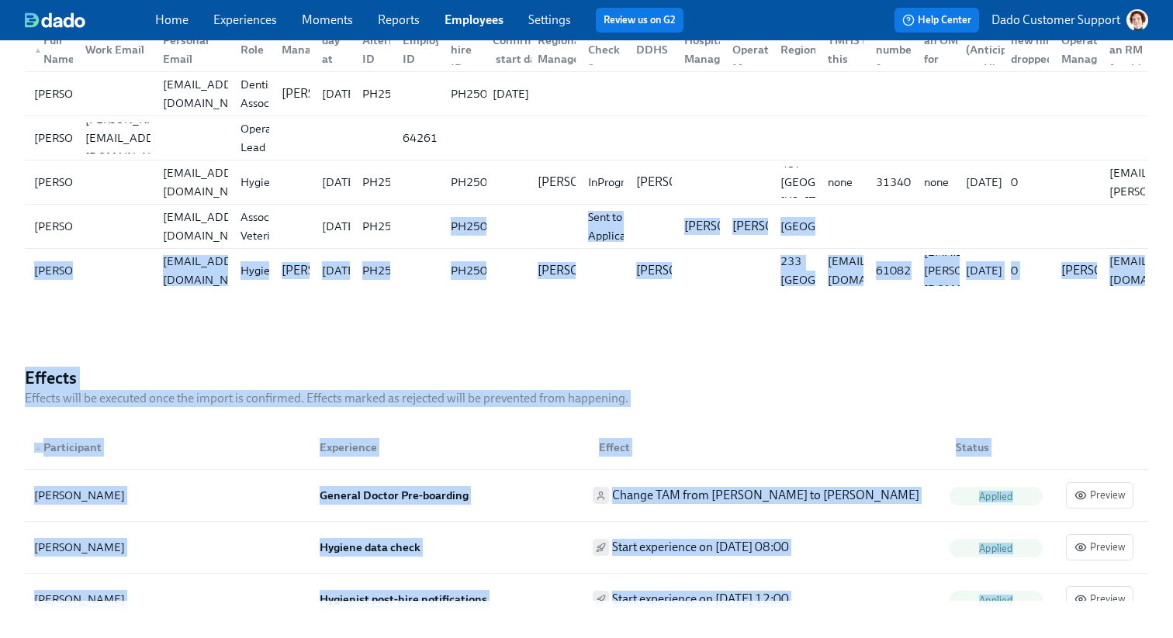
scroll to position [492, 0]
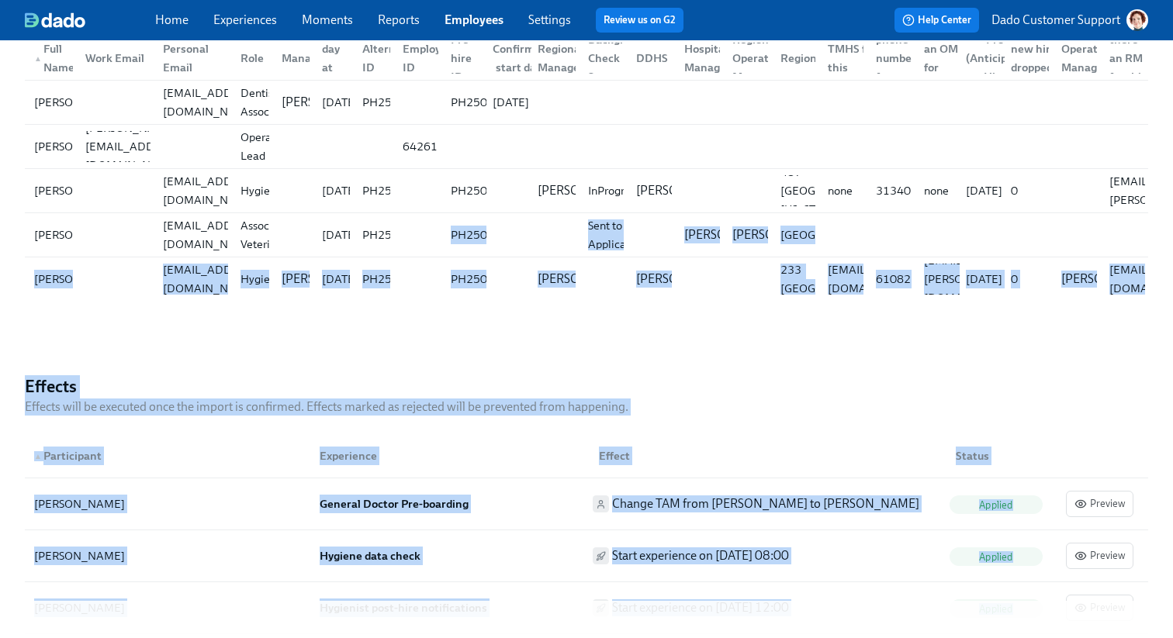
click at [498, 384] on h4 "Effects" at bounding box center [327, 386] width 604 height 23
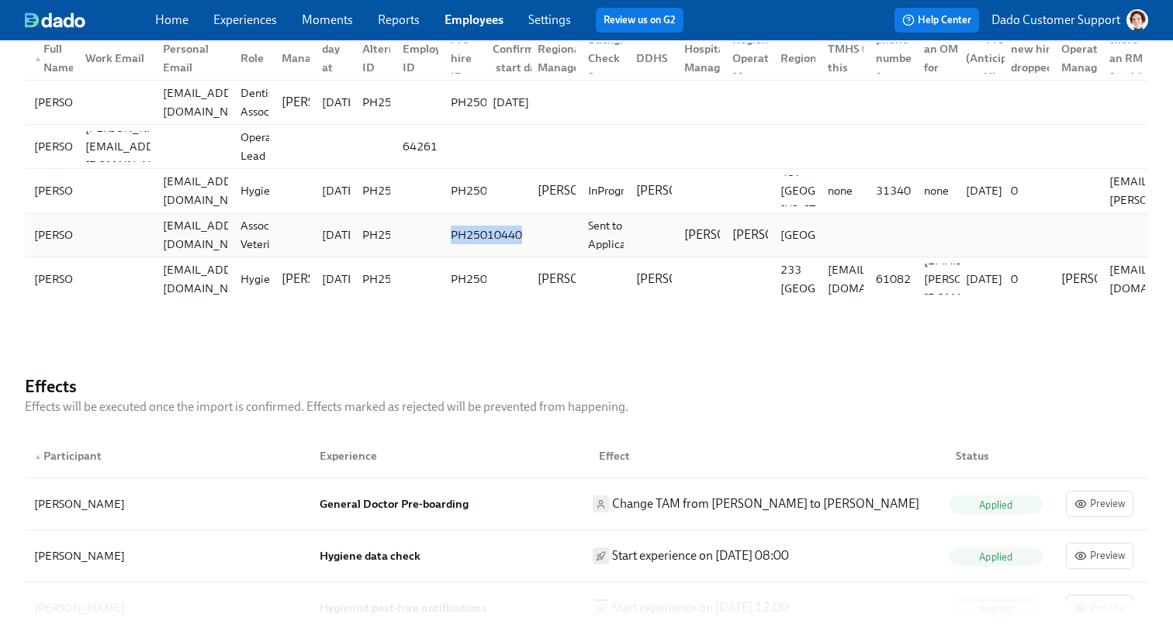
copy div "PH25010440"
drag, startPoint x: 450, startPoint y: 231, endPoint x: 519, endPoint y: 233, distance: 69.1
click at [519, 233] on div "PH25010440" at bounding box center [487, 235] width 84 height 19
drag, startPoint x: 676, startPoint y: 226, endPoint x: 734, endPoint y: 247, distance: 61.4
click at [720, 247] on div "McKenzie Muller" at bounding box center [696, 235] width 48 height 31
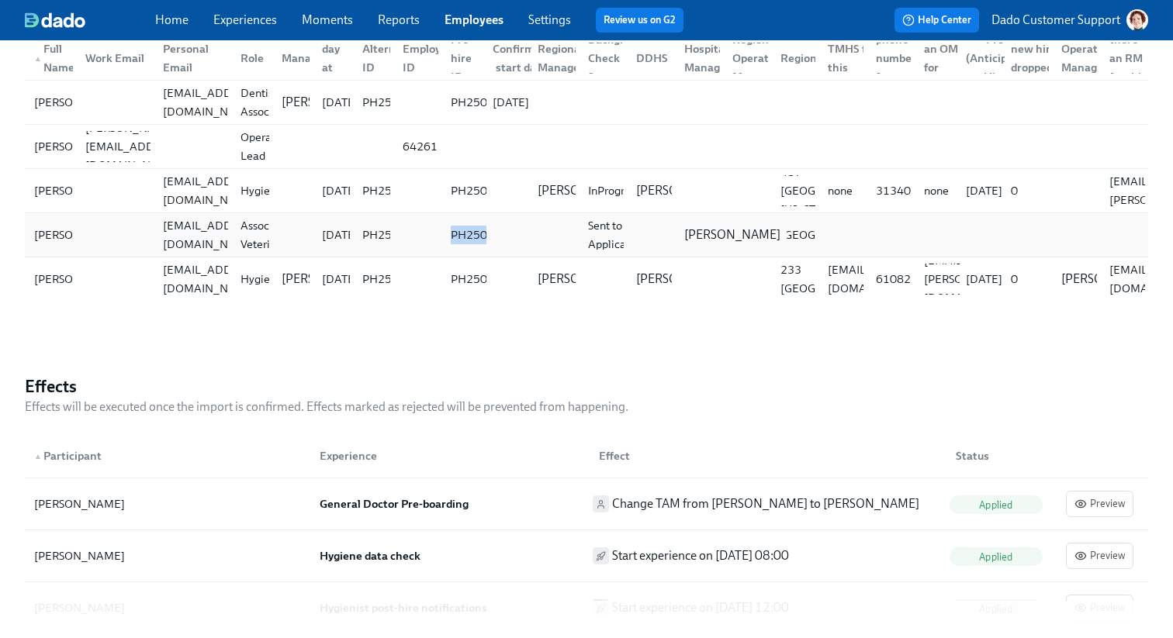
copy p "McKenzie Muller"
drag, startPoint x: 732, startPoint y: 227, endPoint x: 782, endPoint y: 249, distance: 55.2
click at [782, 244] on div "Ashlie Singleton" at bounding box center [780, 235] width 109 height 17
copy p "Ashlie Singleton"
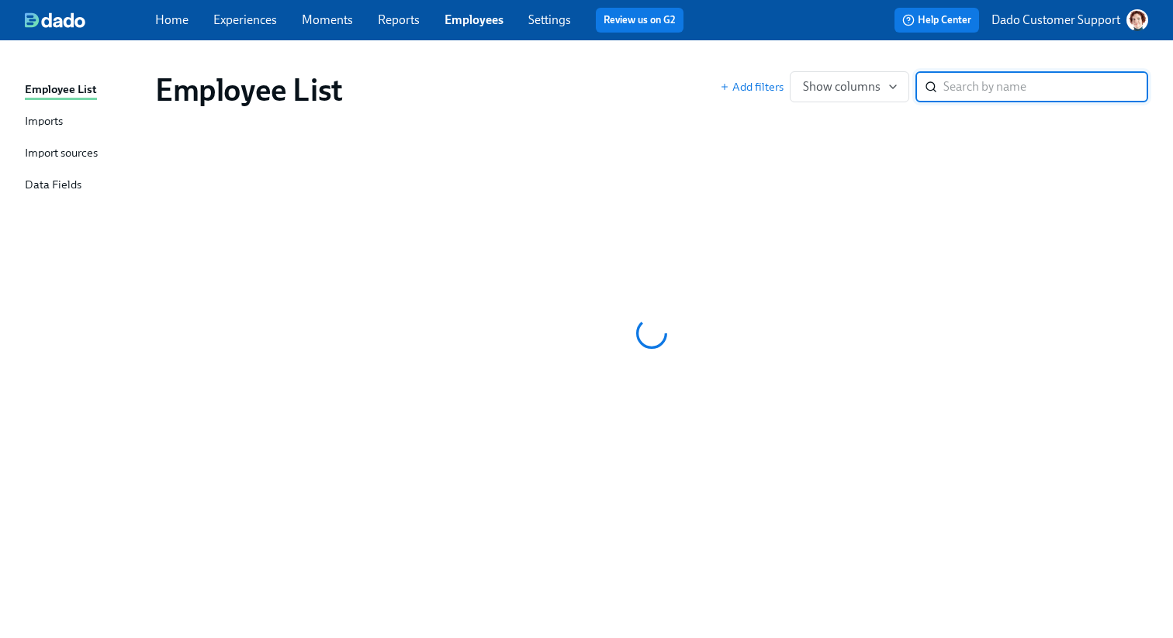
click at [71, 150] on div "Import sources" at bounding box center [61, 153] width 73 height 19
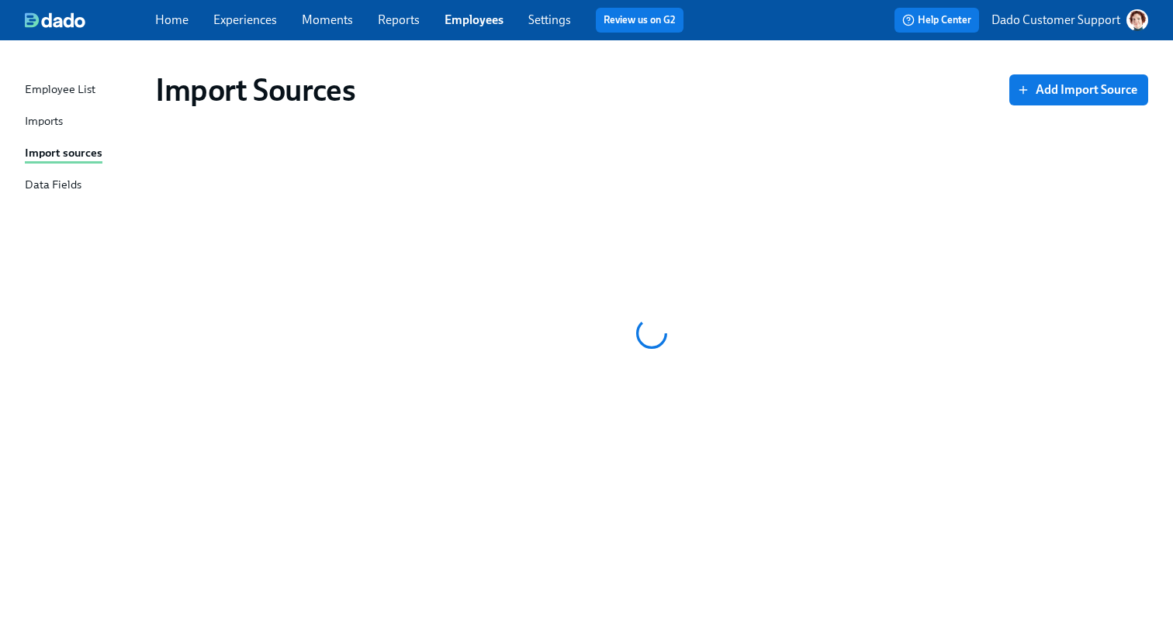
click at [490, 23] on link "Employees" at bounding box center [474, 19] width 59 height 15
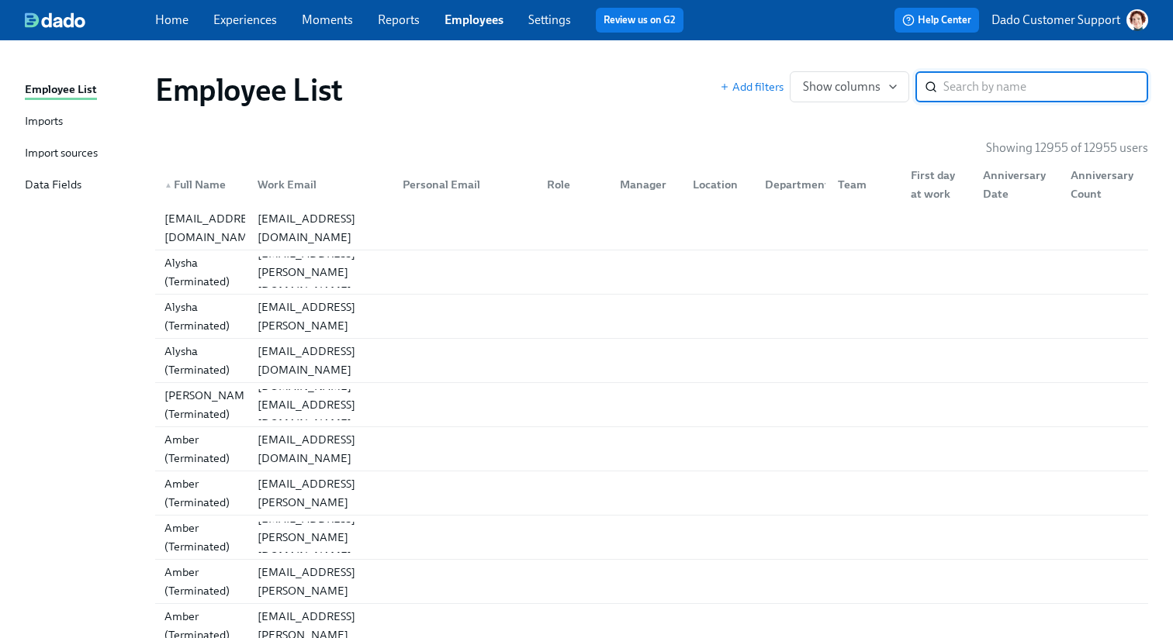
click at [71, 144] on div "Employee List Imports Import sources Data Fields" at bounding box center [90, 144] width 130 height 127
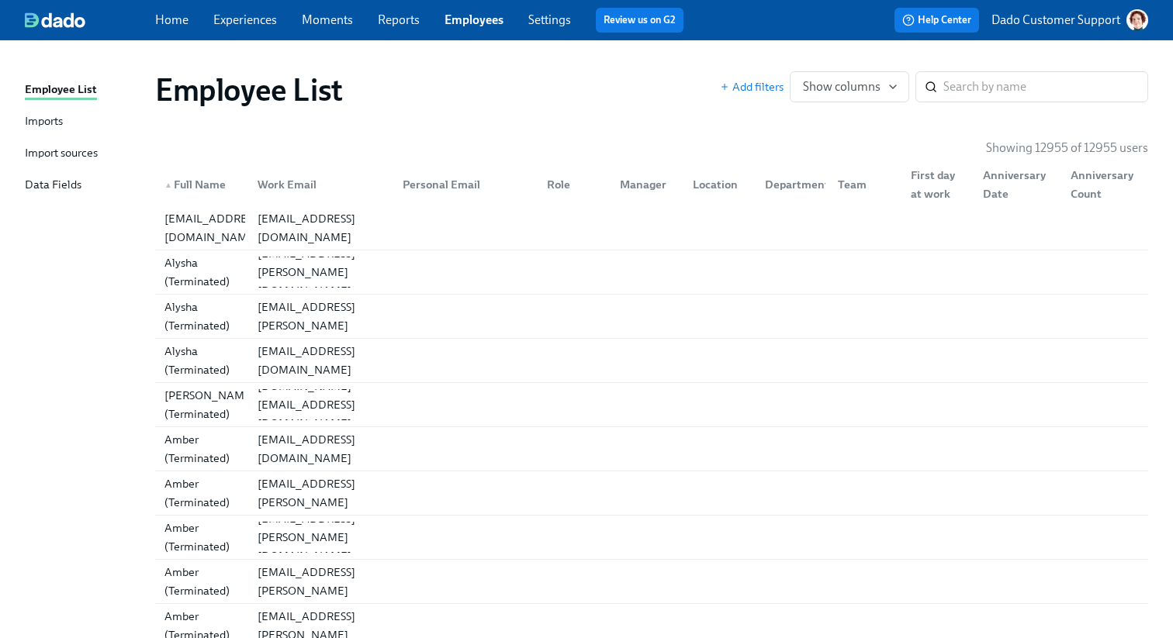
click at [71, 156] on div "Import sources" at bounding box center [61, 153] width 73 height 19
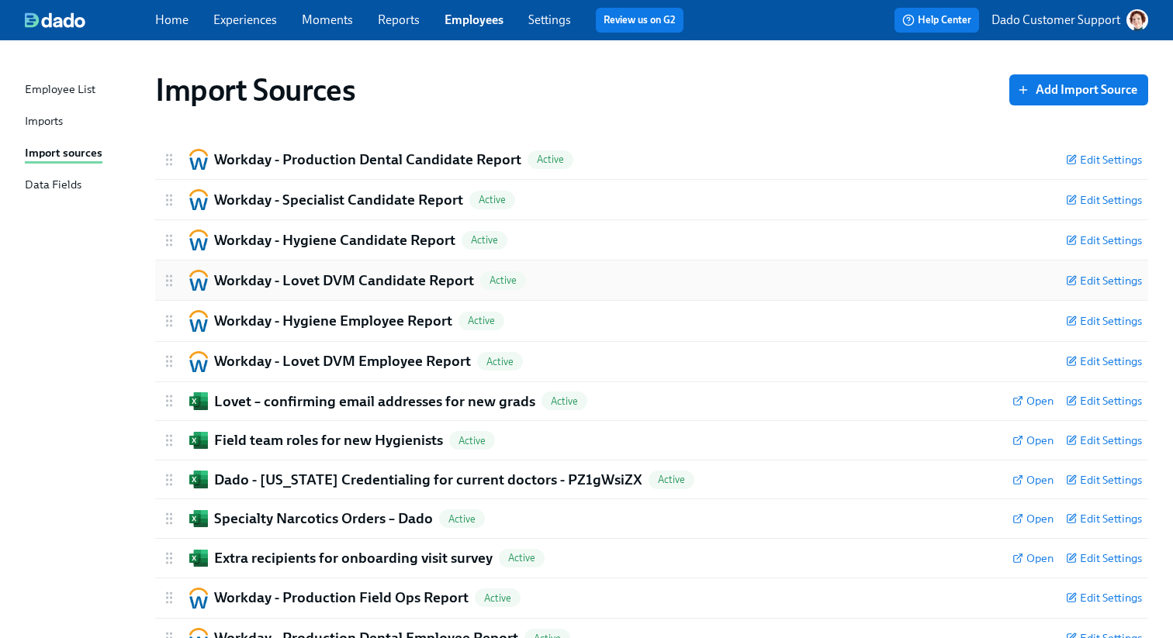
click at [325, 277] on h2 "Workday - Lovet DVM Candidate Report" at bounding box center [344, 281] width 260 height 20
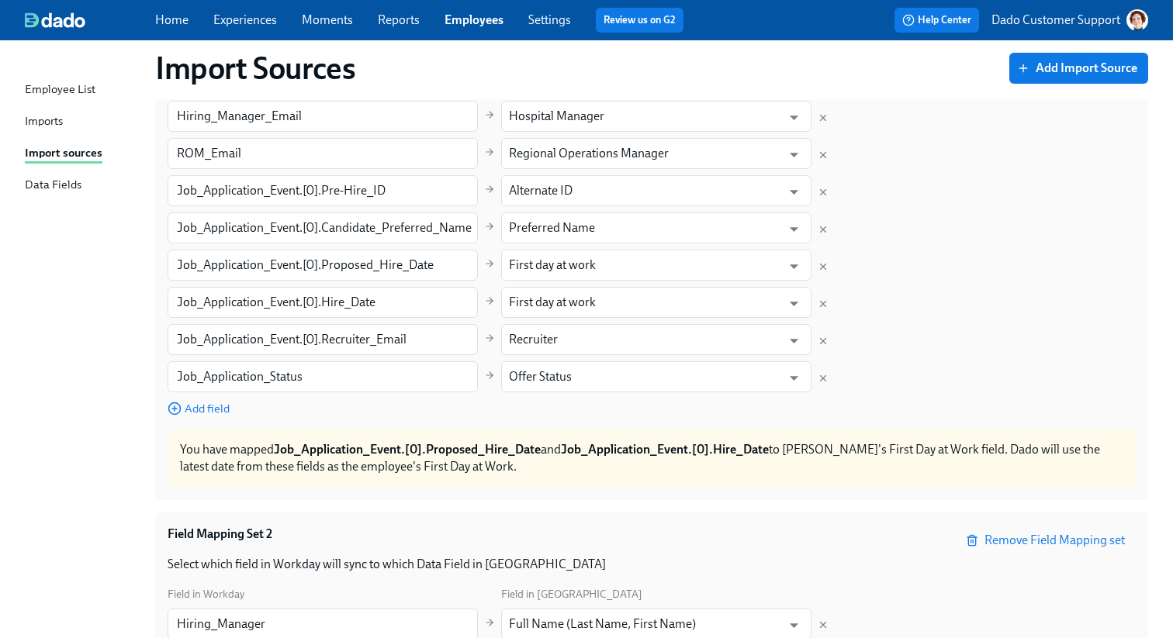
scroll to position [802, 0]
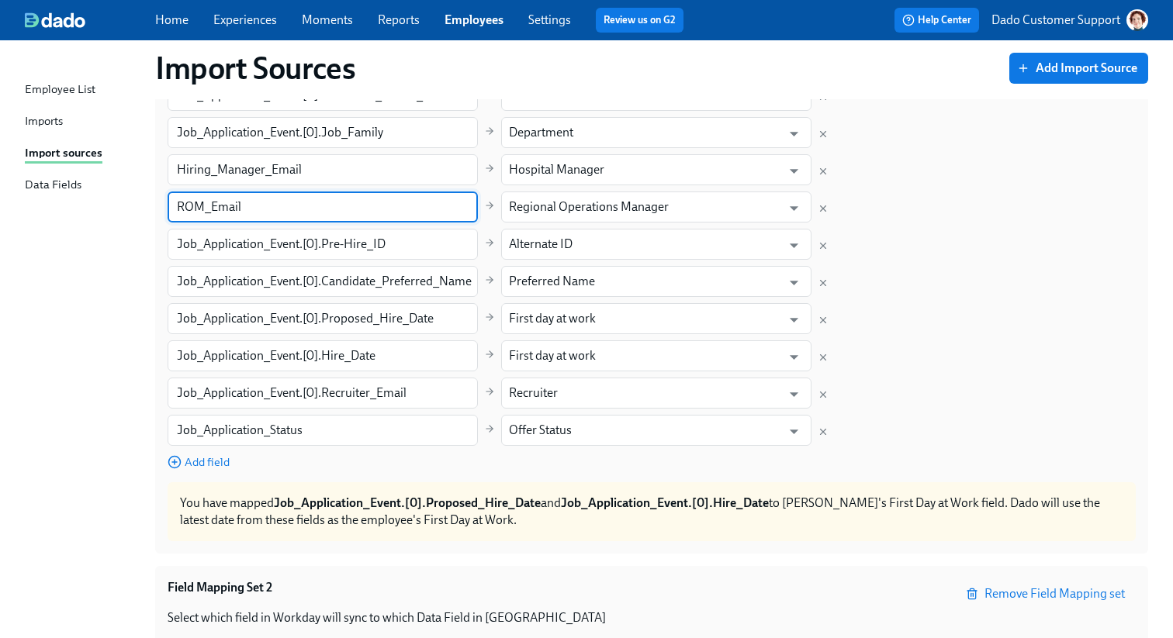
drag, startPoint x: 403, startPoint y: 215, endPoint x: 167, endPoint y: 192, distance: 237.7
click at [167, 192] on div "Default Field Mapping Select which field in Workday will sync to which Data Fie…" at bounding box center [651, 45] width 993 height 1015
